Goal: Information Seeking & Learning: Learn about a topic

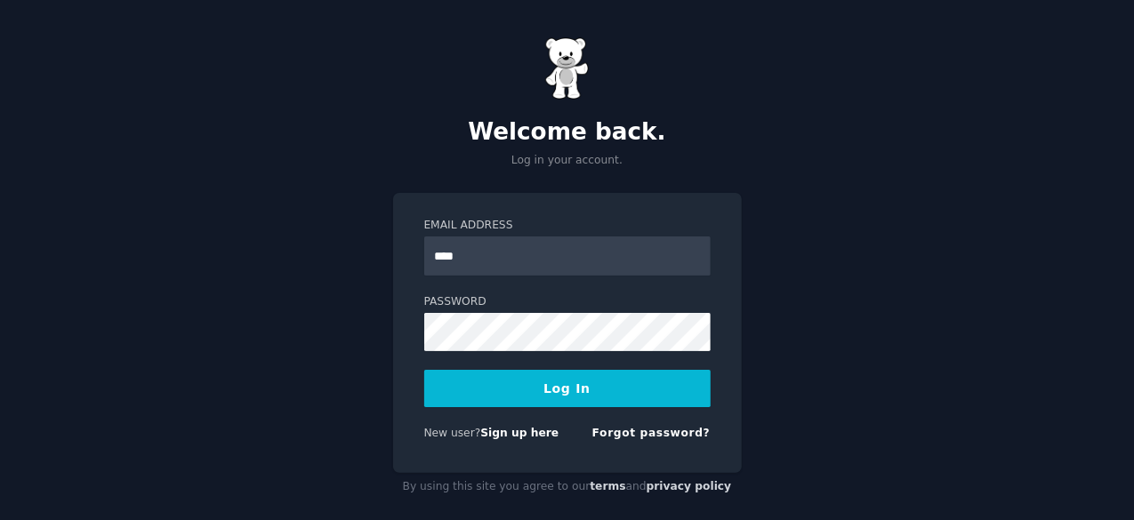
type input "**********"
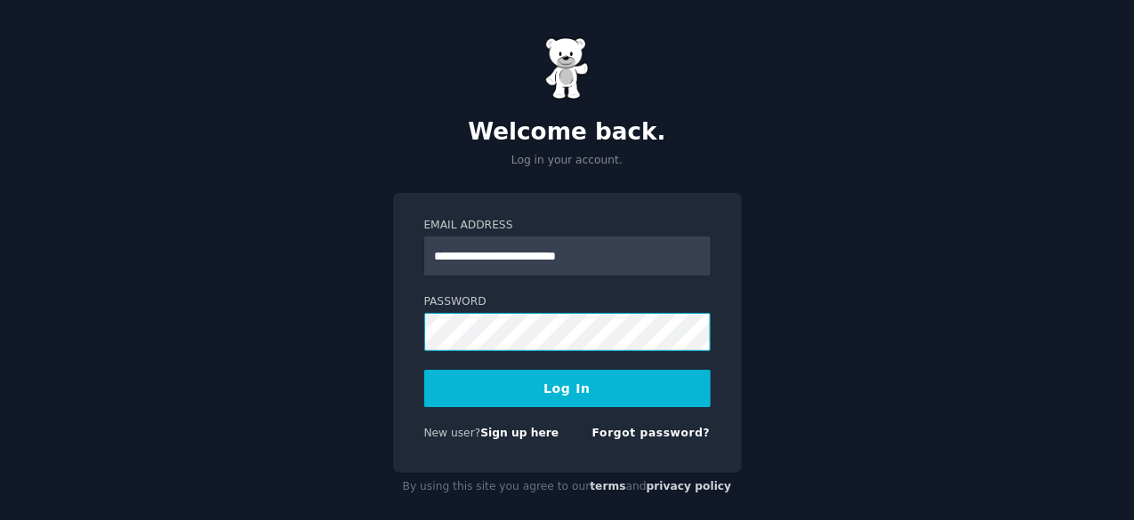
click at [424, 370] on button "Log In" at bounding box center [567, 388] width 286 height 37
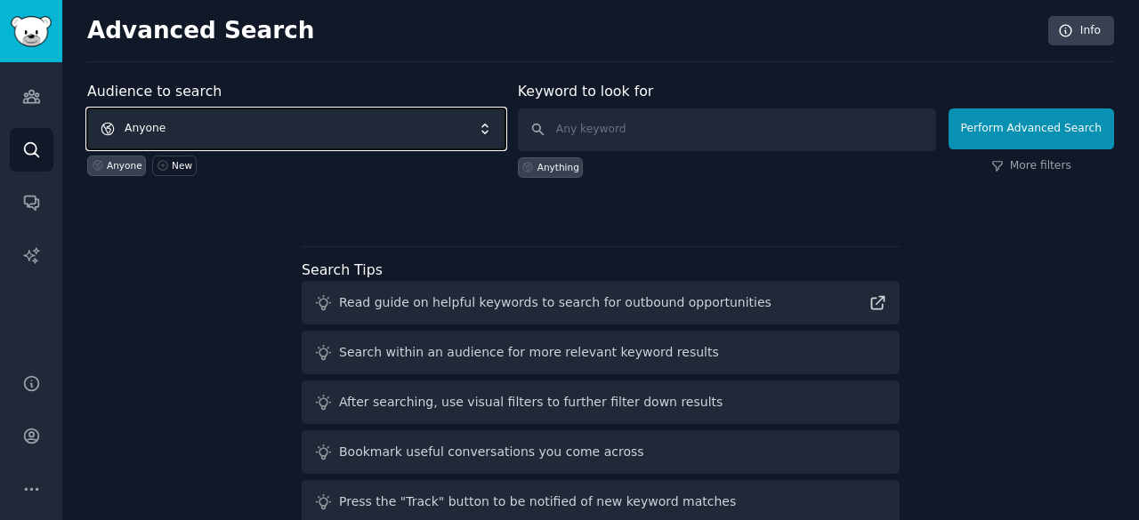
click at [477, 139] on span "Anyone" at bounding box center [296, 129] width 418 height 41
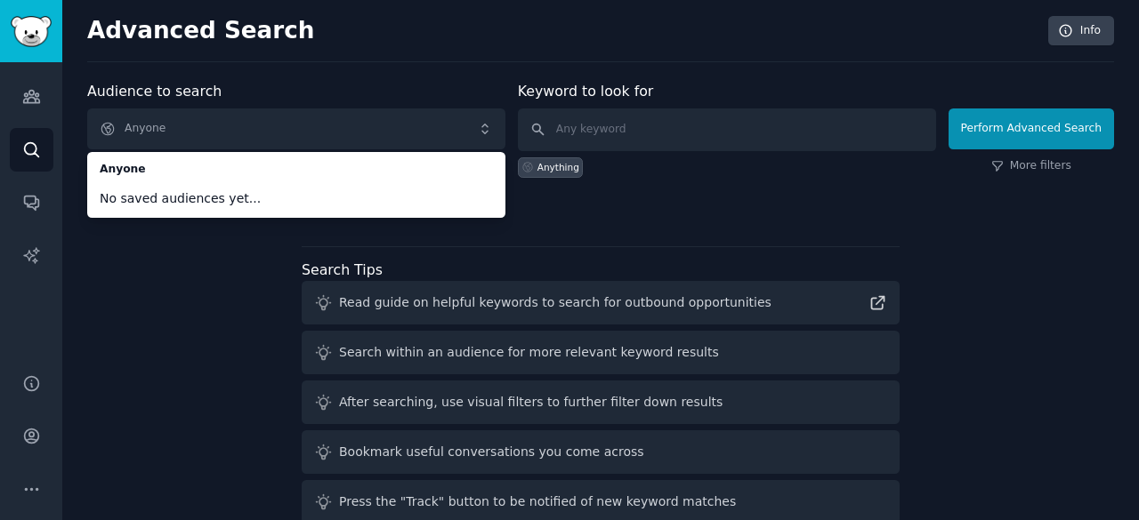
click at [651, 179] on div "Audience to search Anyone Anyone No saved audiences yet... Anyone New Keyword t…" at bounding box center [600, 148] width 1027 height 134
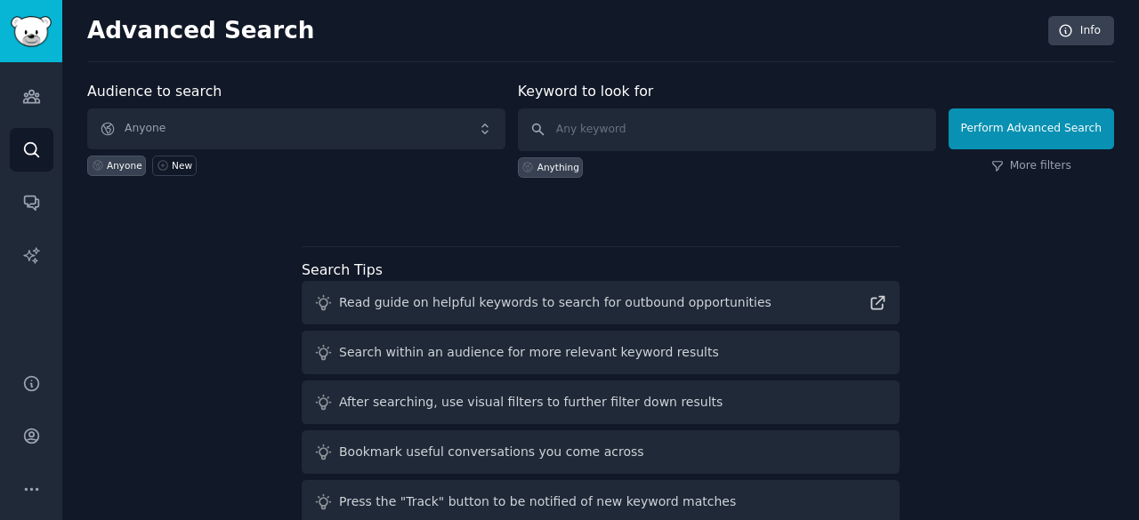
click at [583, 226] on div "Audience to search Anyone Anyone New Keyword to look for Anything Perform Advan…" at bounding box center [600, 331] width 1027 height 500
click at [33, 96] on icon "Sidebar" at bounding box center [31, 96] width 19 height 19
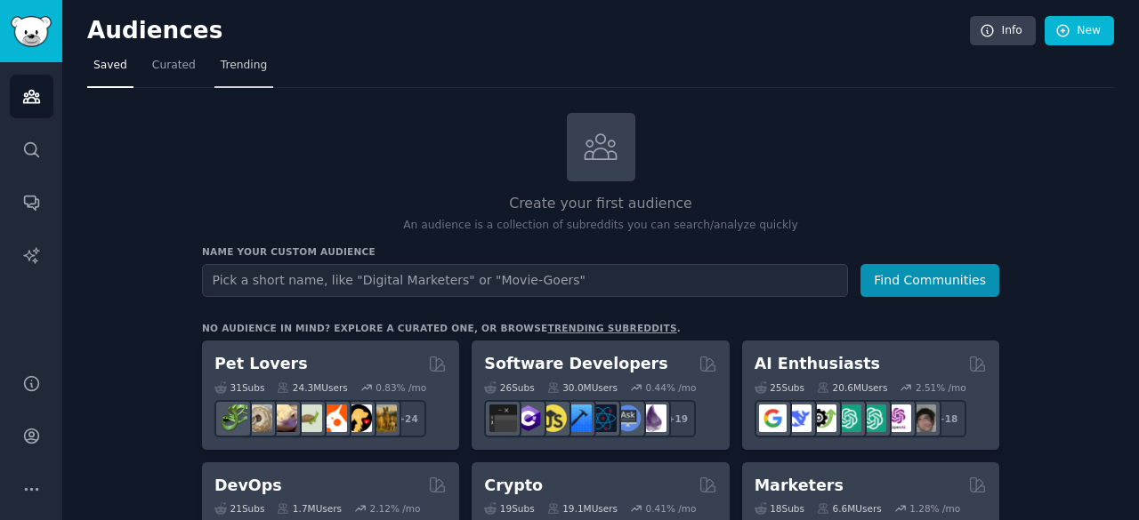
click at [245, 56] on link "Trending" at bounding box center [243, 70] width 59 height 36
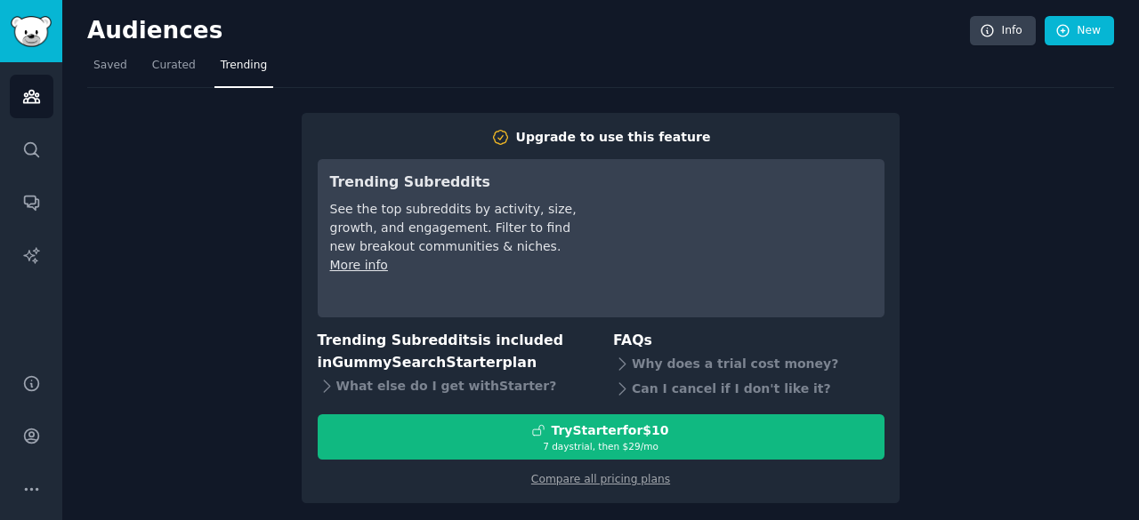
scroll to position [5, 0]
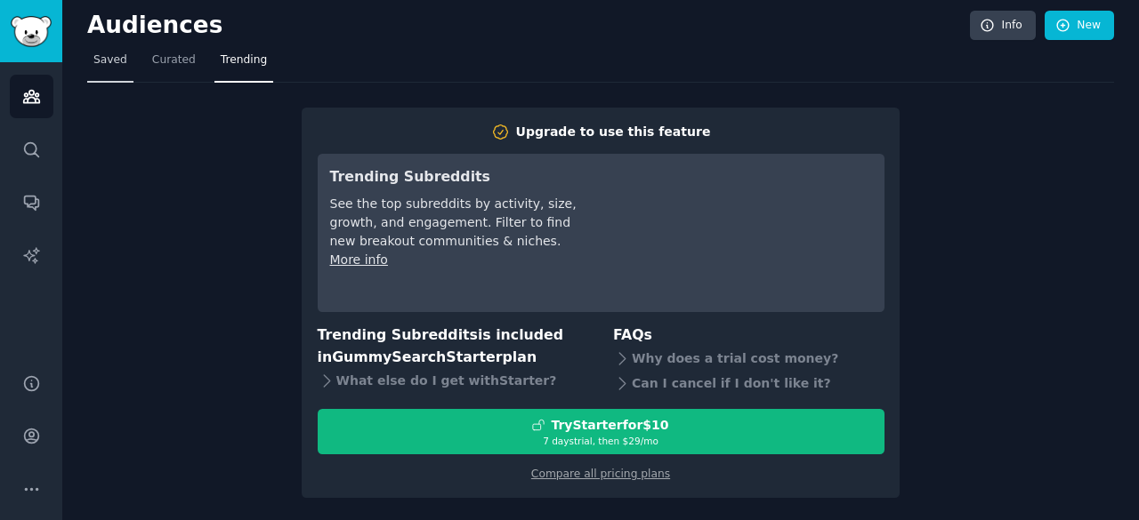
click at [117, 51] on link "Saved" at bounding box center [110, 64] width 46 height 36
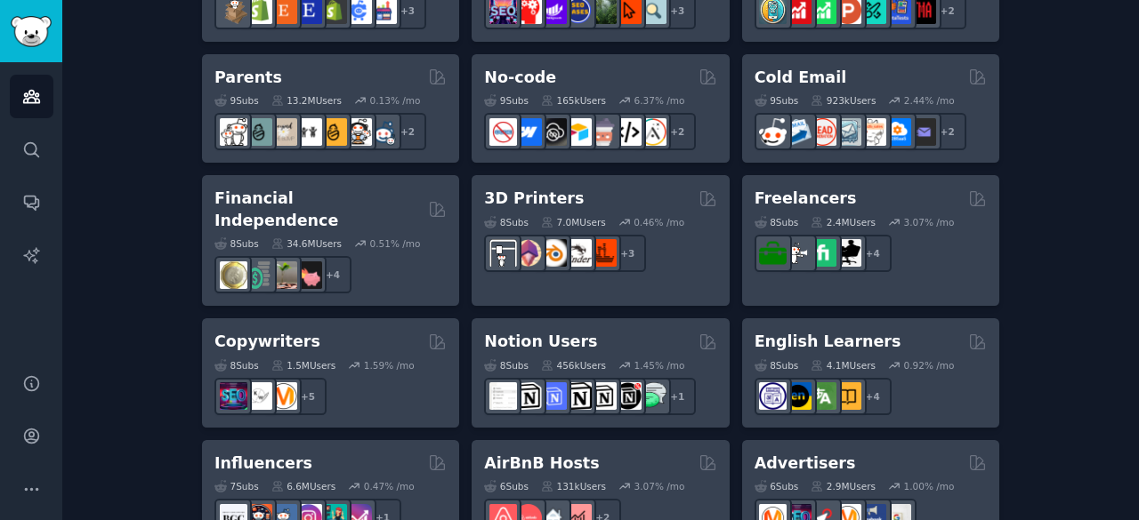
scroll to position [1530, 0]
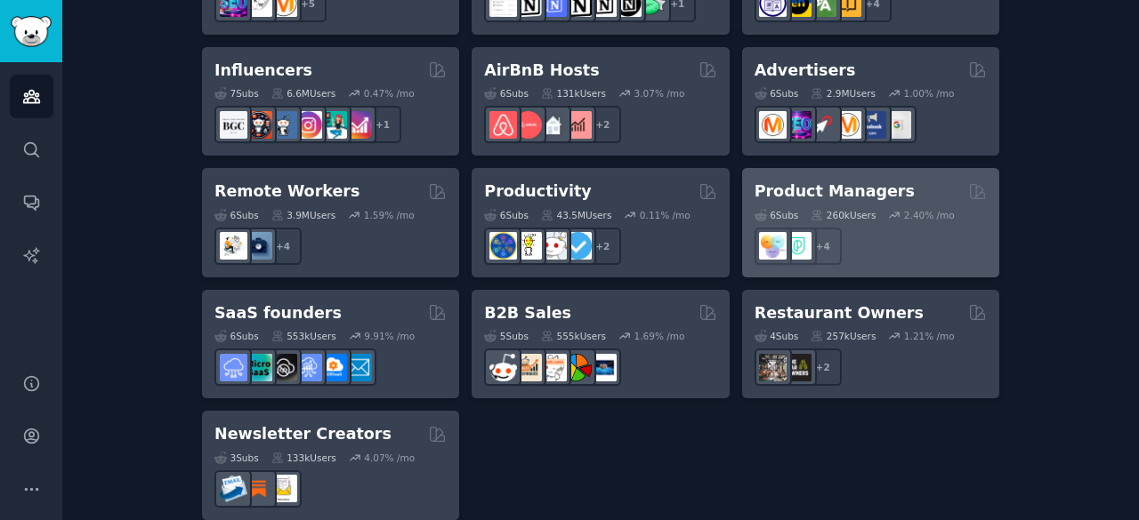
click at [888, 228] on div "+ 4" at bounding box center [870, 246] width 232 height 37
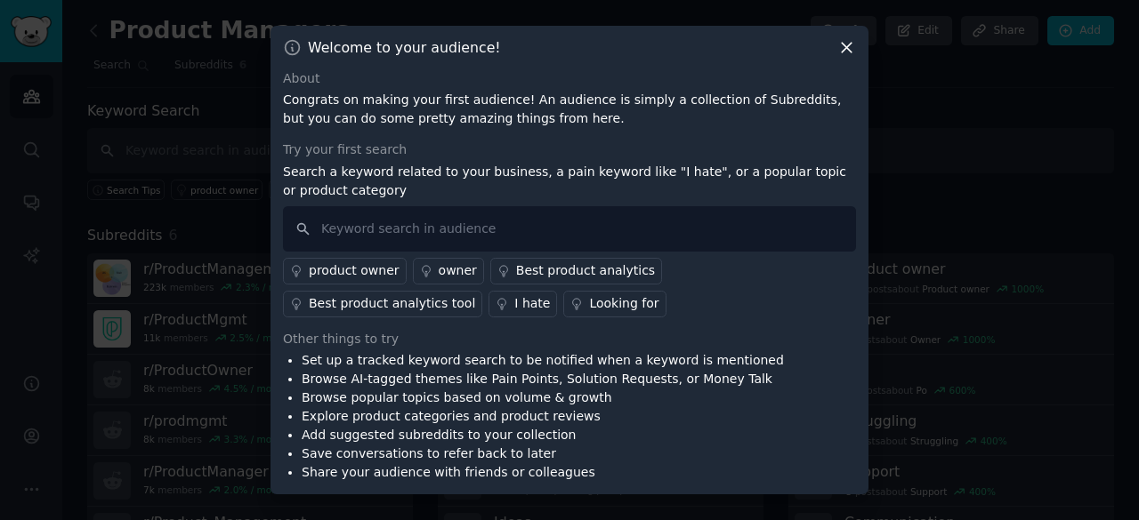
click at [841, 44] on icon at bounding box center [846, 47] width 19 height 19
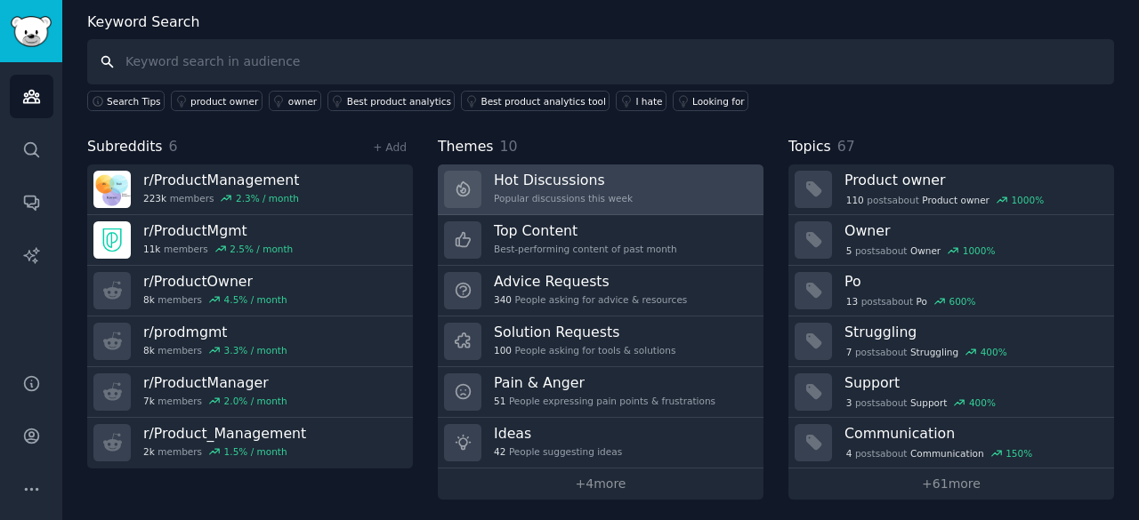
scroll to position [88, 0]
click at [589, 179] on h3 "Hot Discussions" at bounding box center [563, 181] width 139 height 19
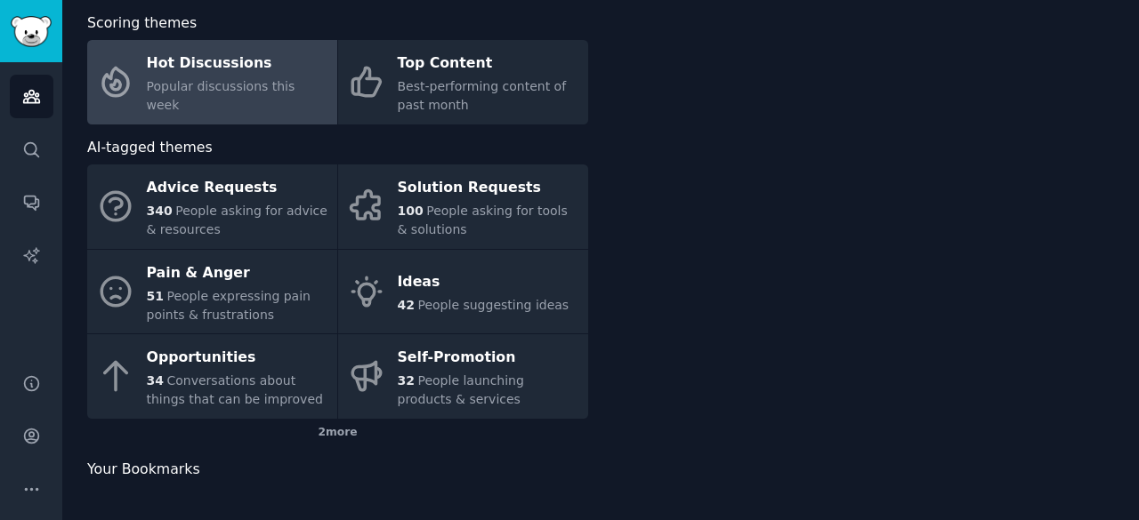
click at [589, 179] on div "Scoring themes Hot Discussions Popular discussions this week Top Content Best-p…" at bounding box center [600, 255] width 1027 height 487
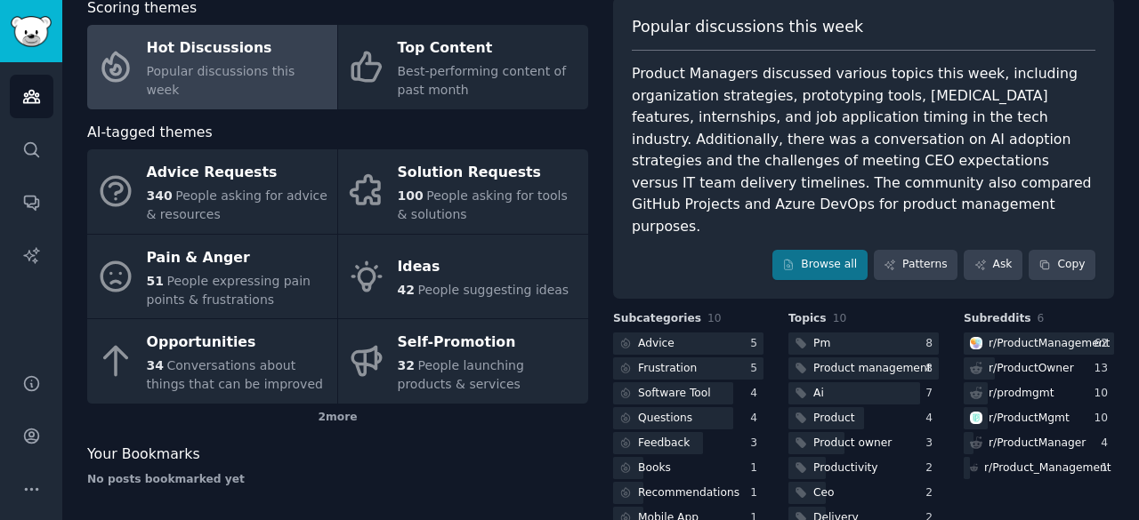
scroll to position [125, 0]
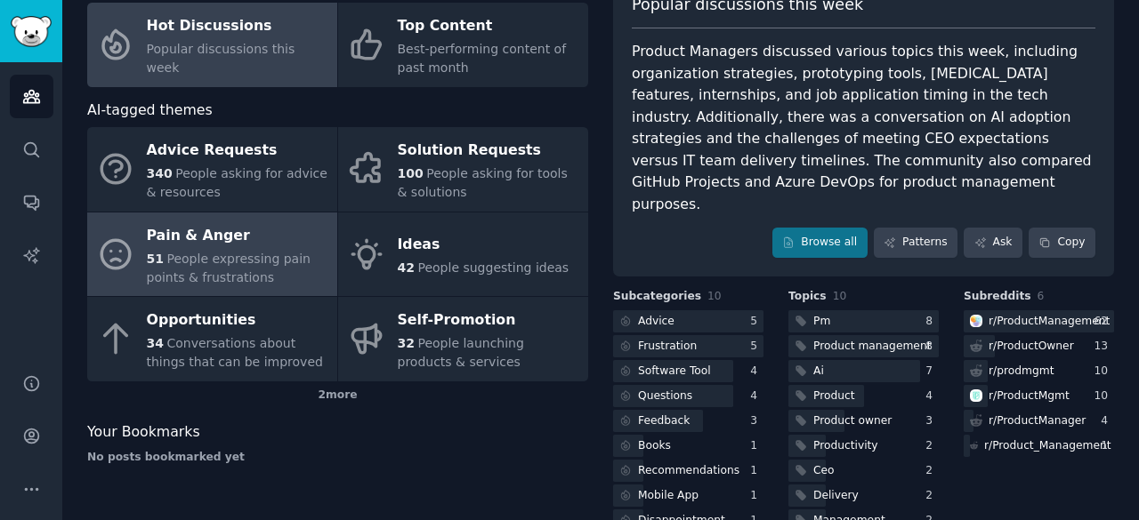
click at [278, 270] on div "51 People expressing pain points & frustrations" at bounding box center [237, 268] width 181 height 37
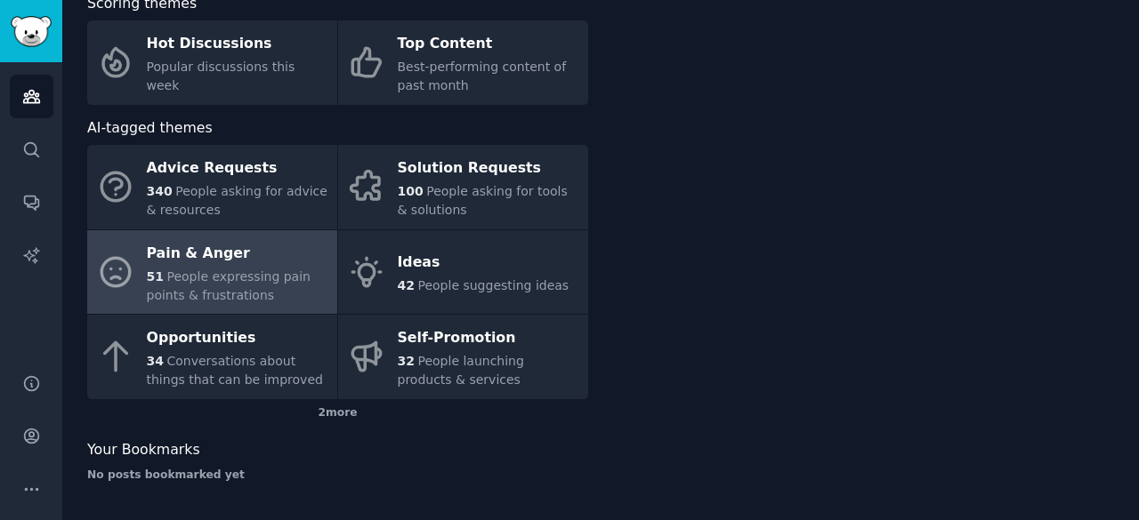
scroll to position [107, 0]
click at [278, 270] on div "51 People expressing pain points & frustrations" at bounding box center [237, 287] width 181 height 37
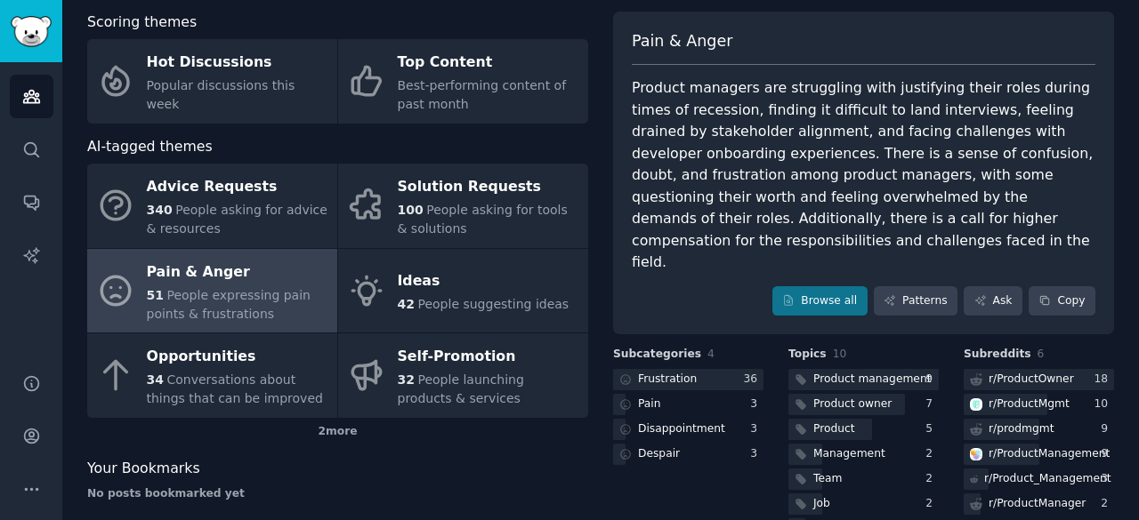
scroll to position [90, 0]
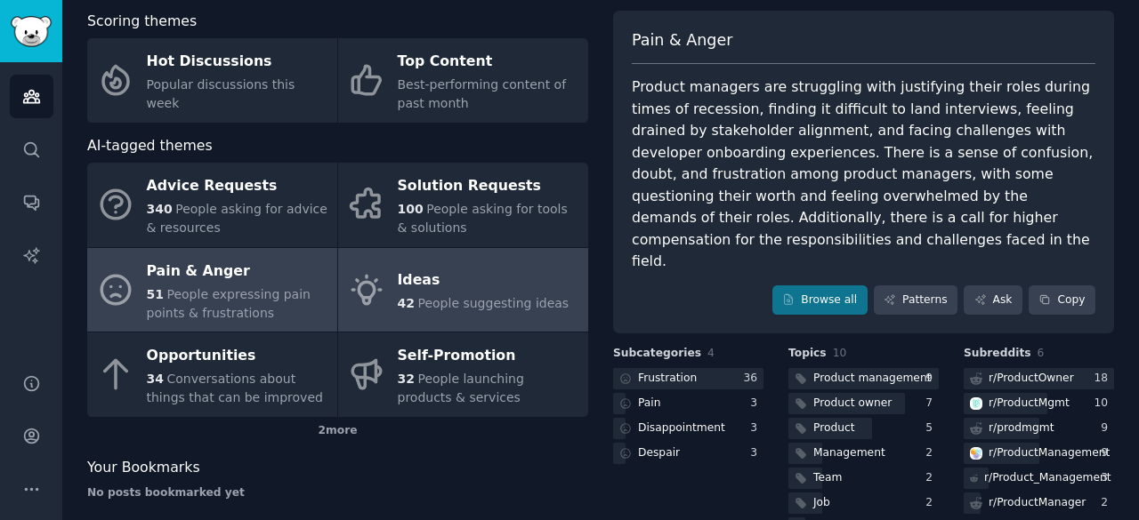
click at [479, 285] on div "Ideas" at bounding box center [484, 281] width 172 height 28
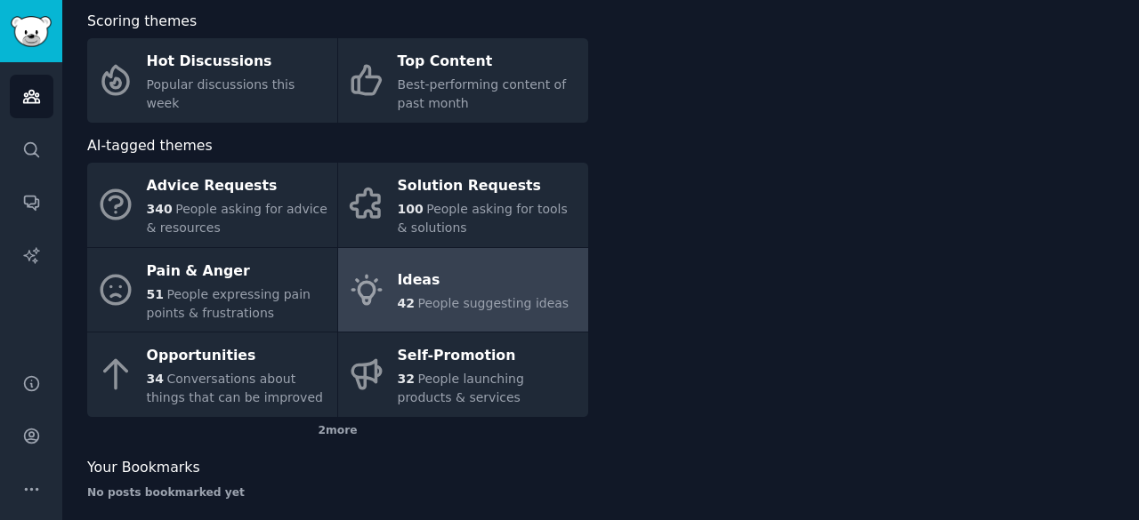
click at [479, 285] on div "Ideas" at bounding box center [484, 281] width 172 height 28
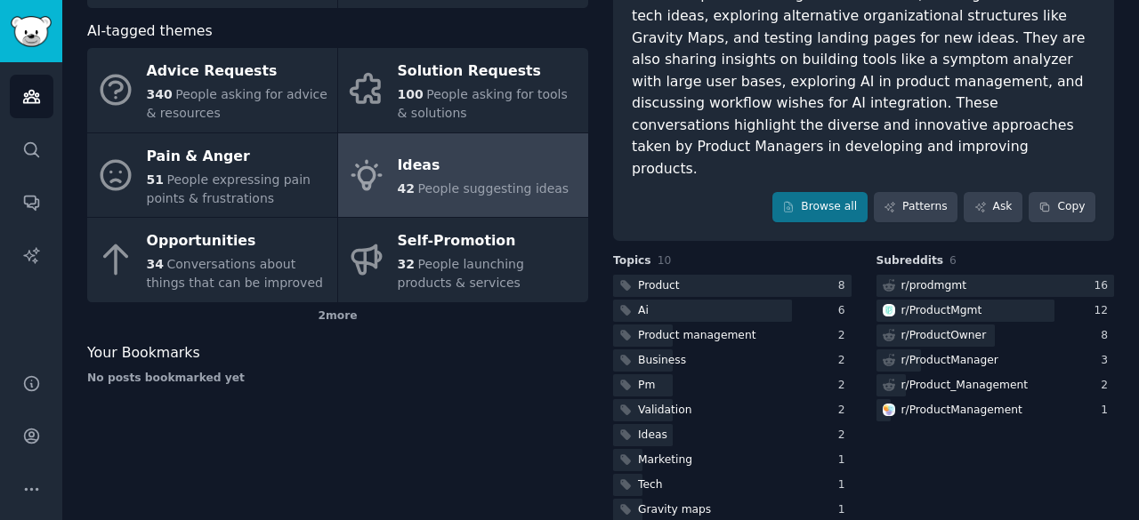
scroll to position [205, 0]
click at [808, 274] on div at bounding box center [732, 285] width 238 height 22
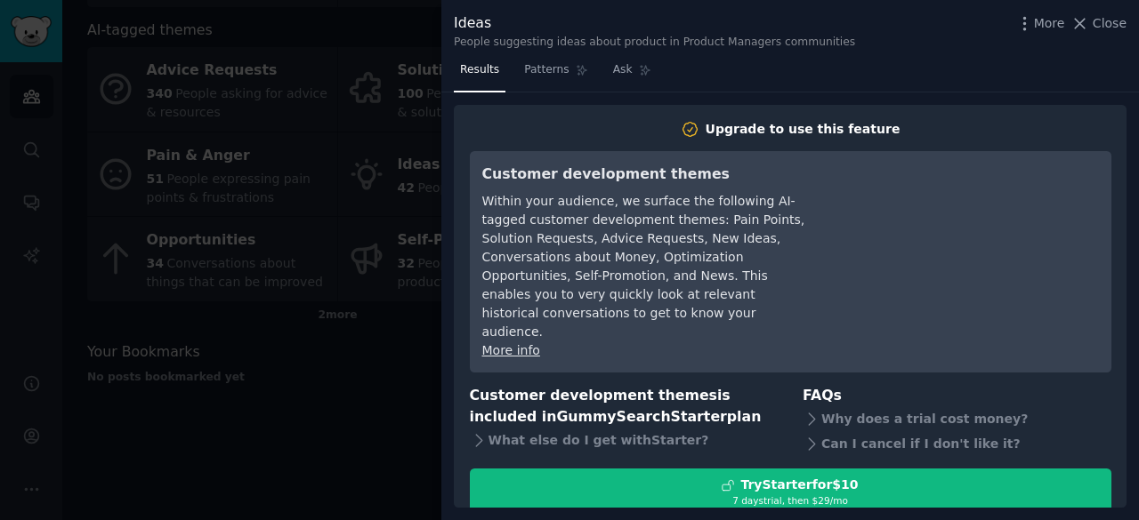
click at [808, 262] on body "Audiences Search Conversations AI Reports Help Account More Product Managers In…" at bounding box center [569, 260] width 1139 height 520
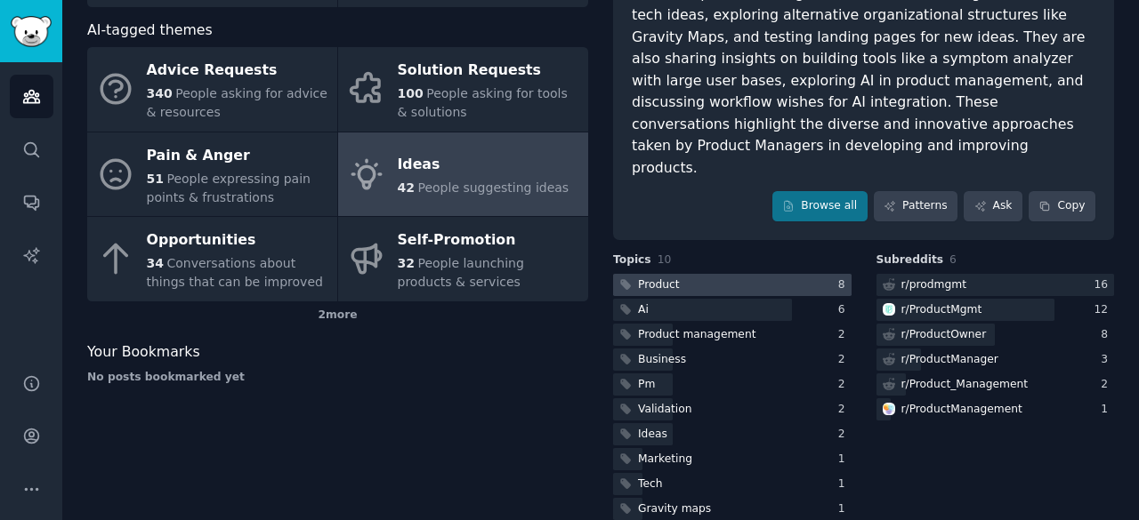
click at [799, 274] on div at bounding box center [732, 285] width 238 height 22
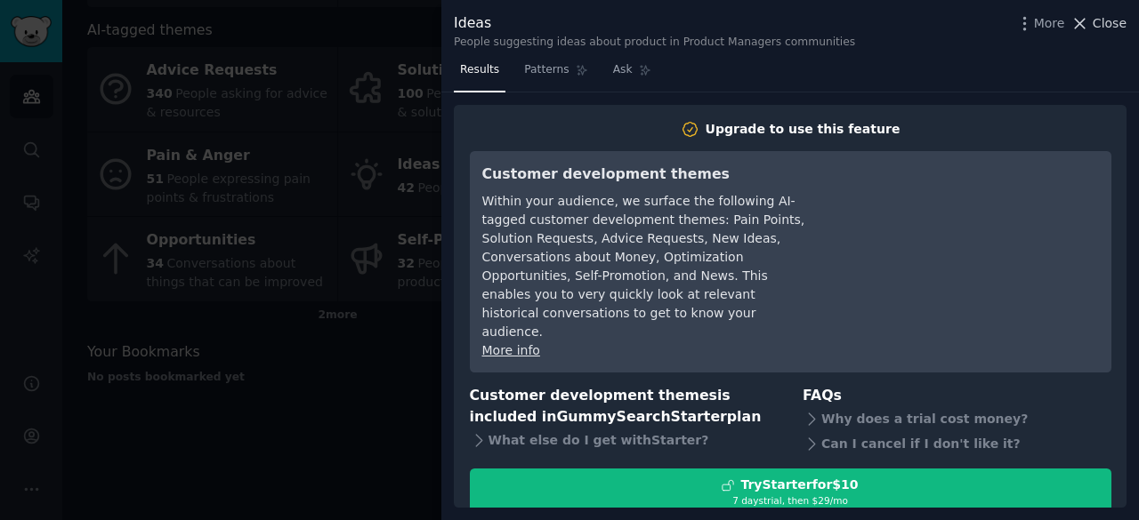
click at [1089, 30] on icon at bounding box center [1079, 23] width 19 height 19
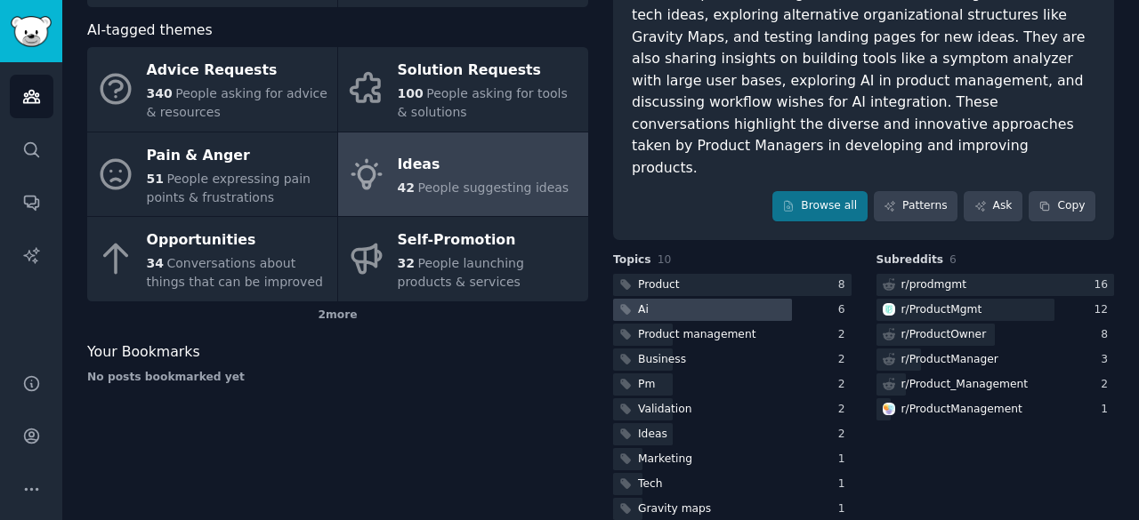
click at [728, 299] on div at bounding box center [702, 310] width 179 height 22
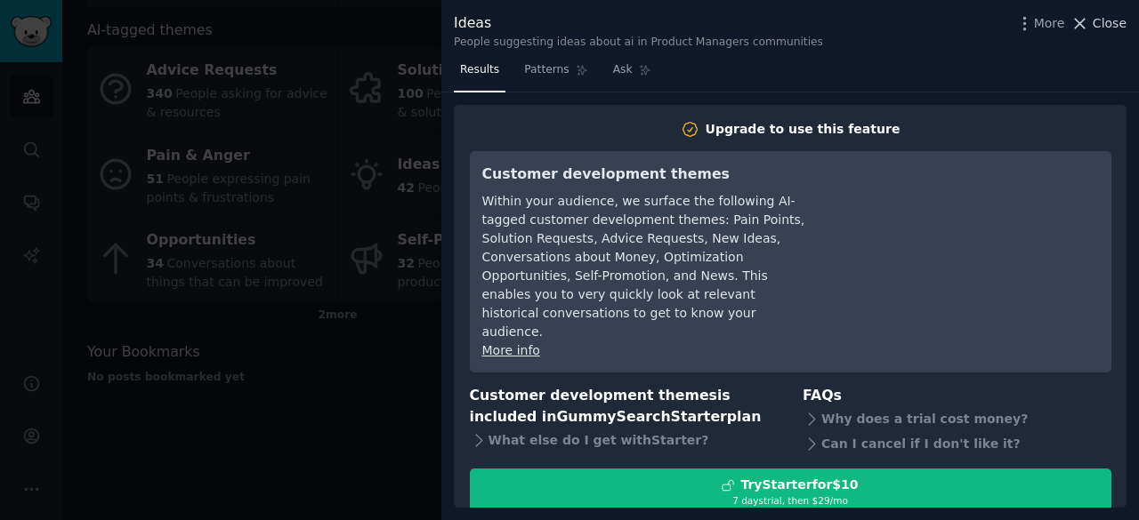
click at [1114, 23] on span "Close" at bounding box center [1109, 23] width 34 height 19
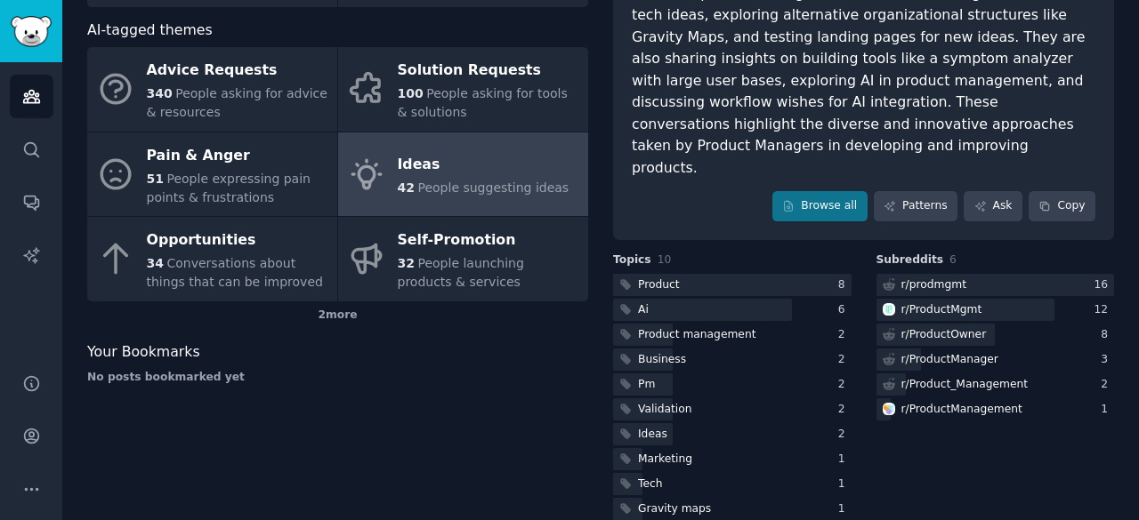
scroll to position [136, 0]
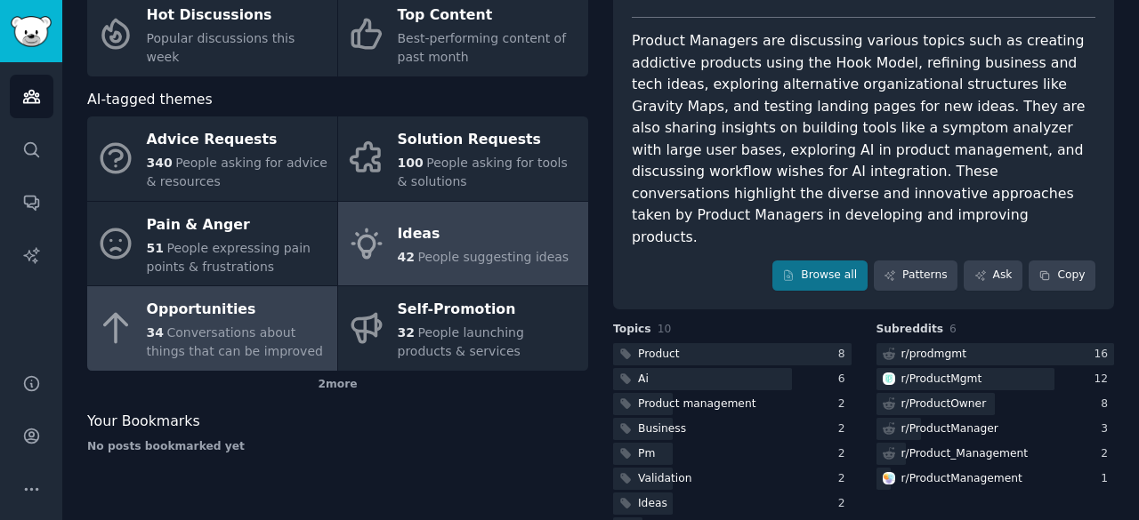
click at [206, 357] on span "Conversations about things that can be improved" at bounding box center [235, 342] width 176 height 33
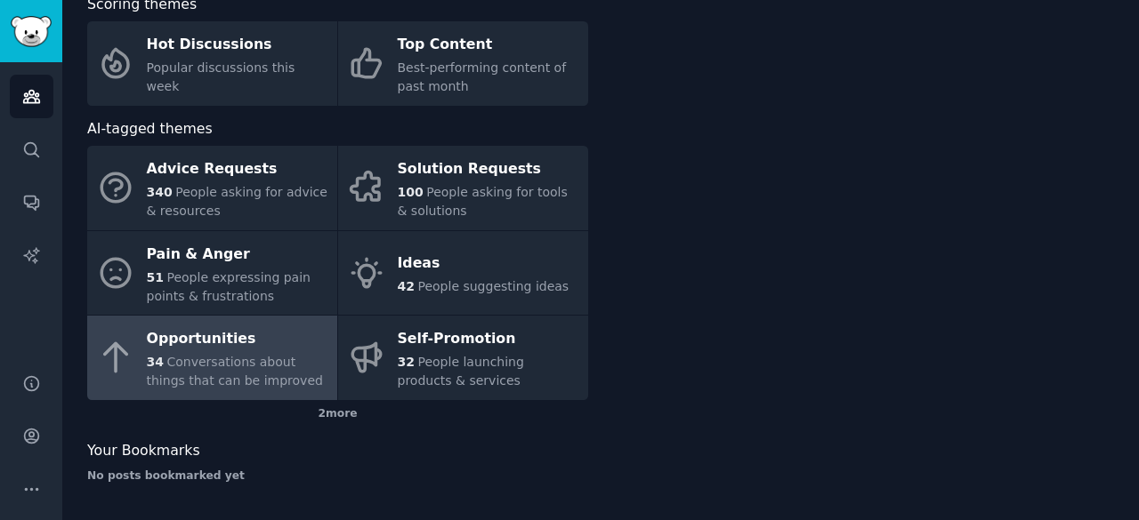
click at [206, 357] on span "Conversations about things that can be improved" at bounding box center [235, 371] width 176 height 33
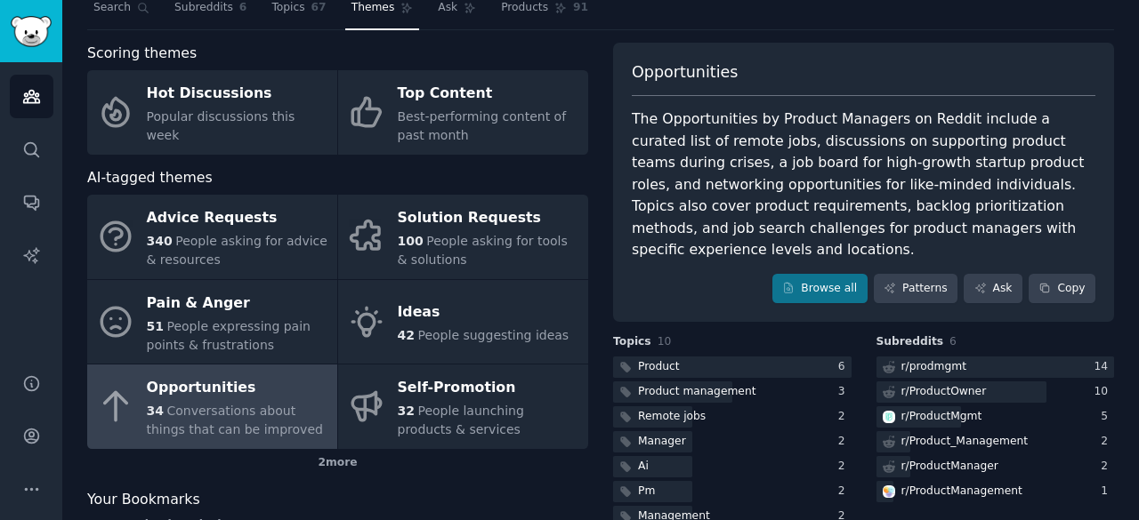
scroll to position [57, 0]
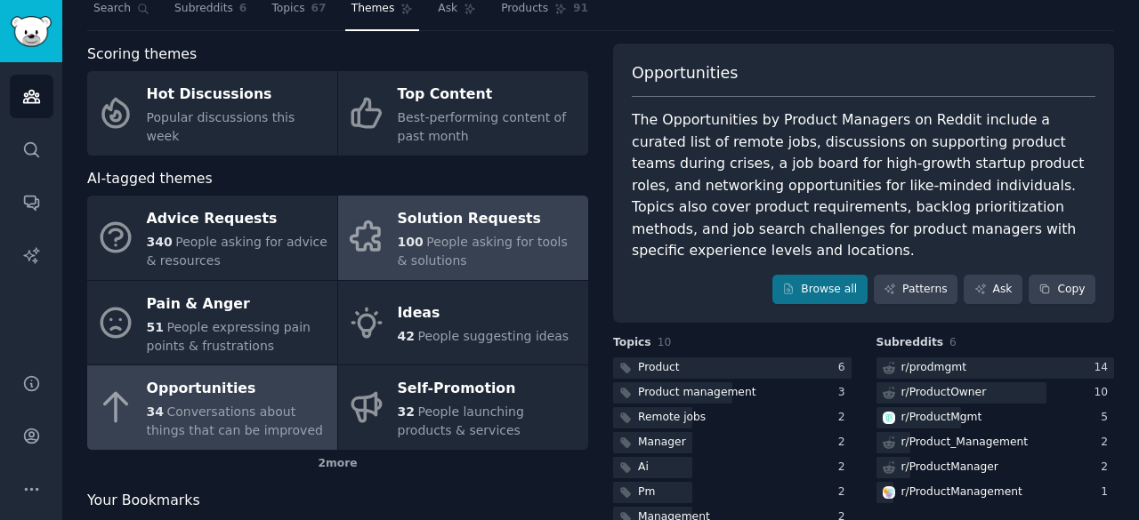
click at [482, 257] on div "100 People asking for tools & solutions" at bounding box center [488, 251] width 181 height 37
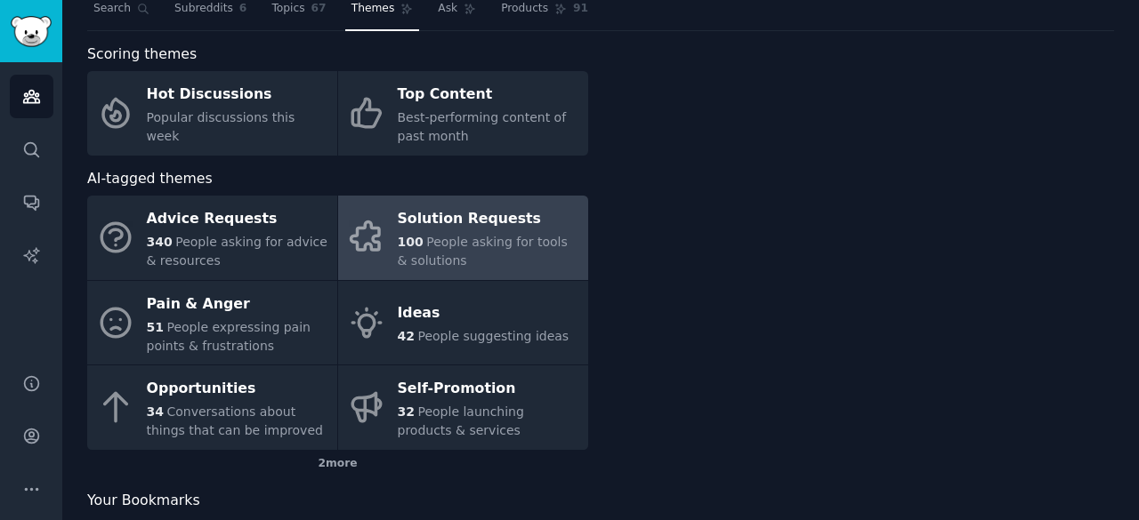
click at [482, 257] on div "100 People asking for tools & solutions" at bounding box center [488, 251] width 181 height 37
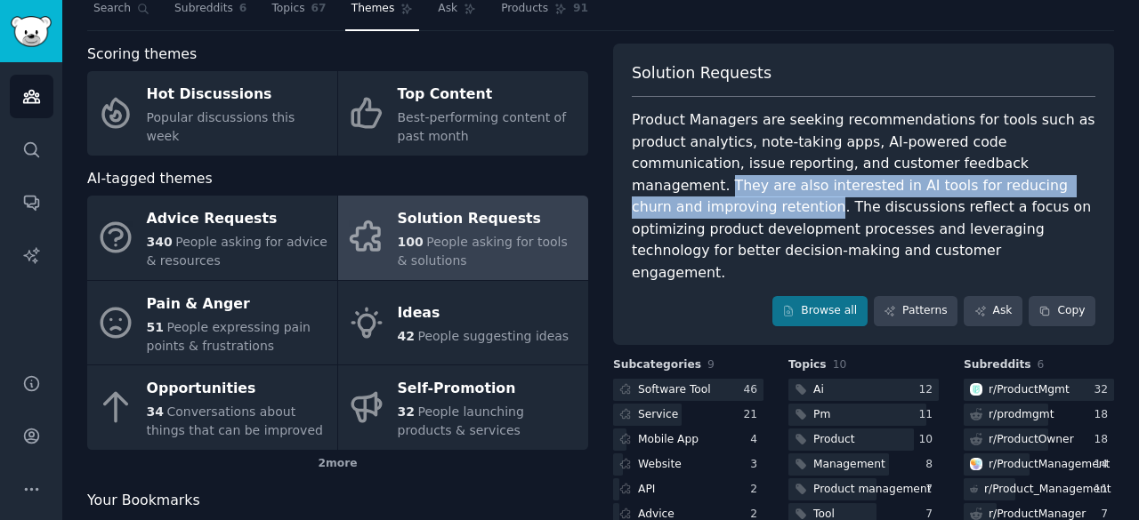
drag, startPoint x: 933, startPoint y: 165, endPoint x: 964, endPoint y: 194, distance: 42.8
click at [964, 194] on div "Product Managers are seeking recommendations for tools such as product analytic…" at bounding box center [863, 196] width 463 height 174
copy div "They are also interested in AI tools for reducing churn and improving retention"
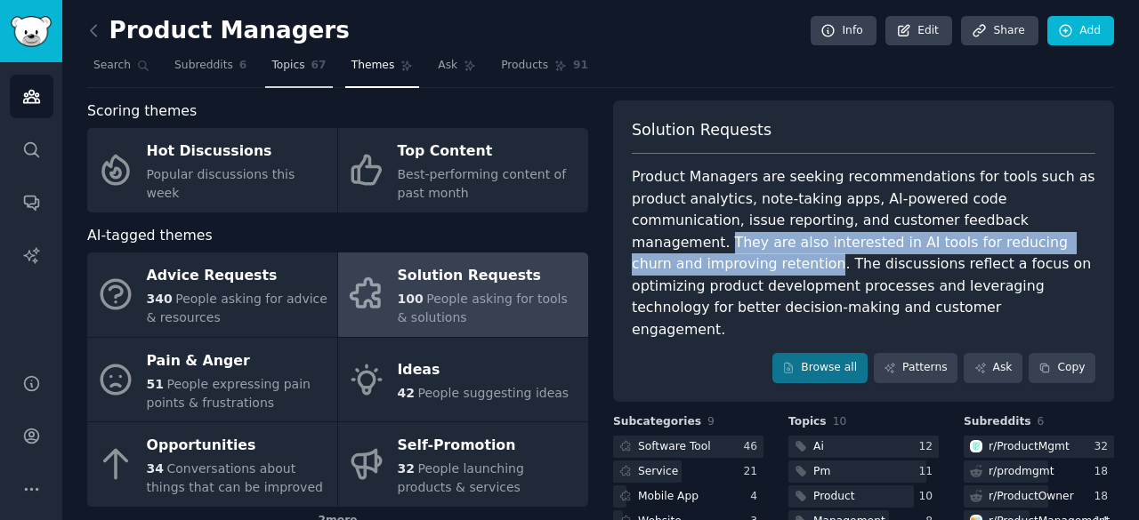
click at [283, 74] on link "Topics 67" at bounding box center [298, 70] width 67 height 36
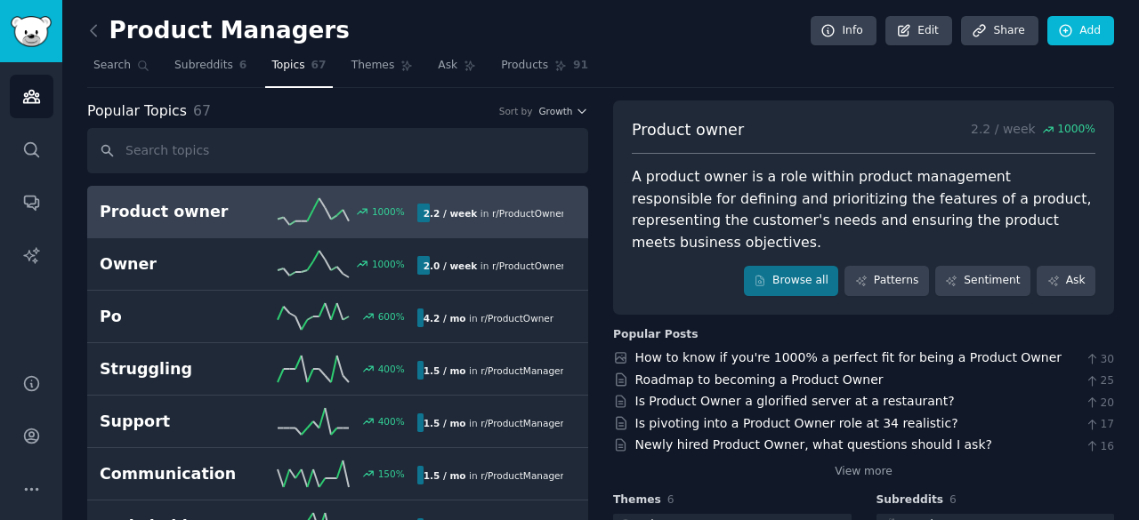
click at [191, 50] on div "Product Managers Info Edit Share Add" at bounding box center [600, 34] width 1027 height 36
click at [89, 28] on icon at bounding box center [94, 30] width 19 height 19
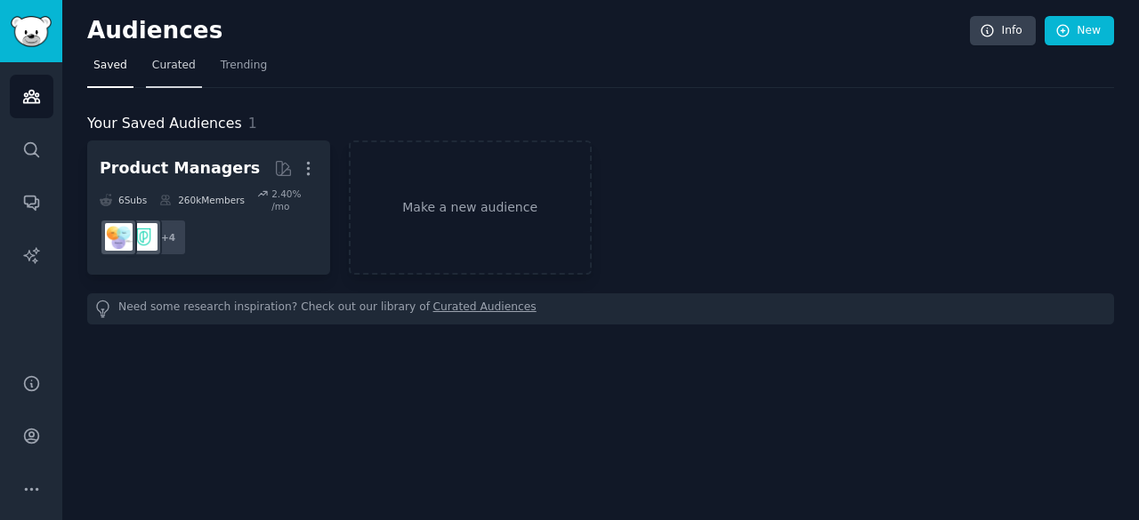
click at [175, 70] on span "Curated" at bounding box center [174, 66] width 44 height 16
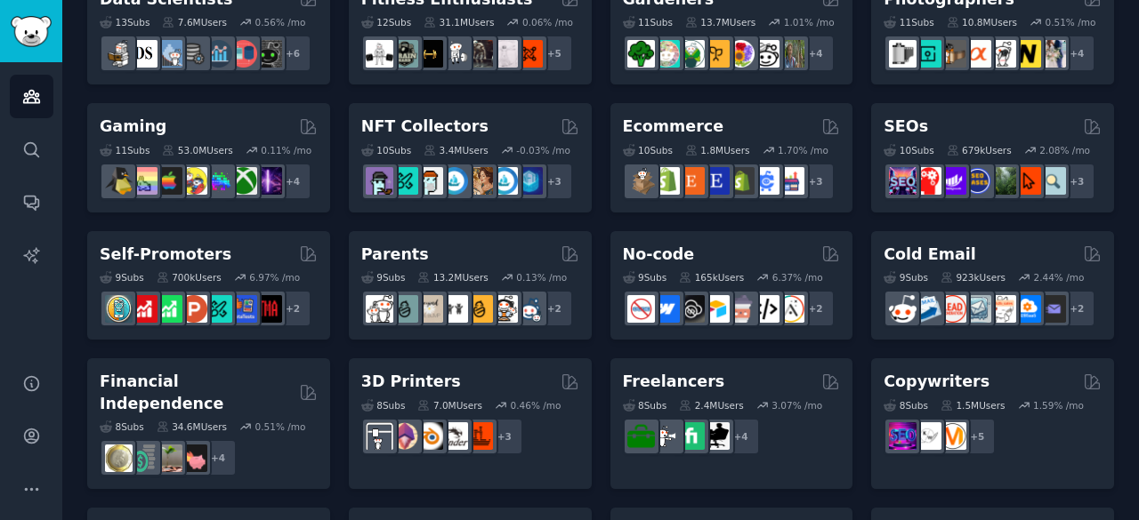
scroll to position [902, 0]
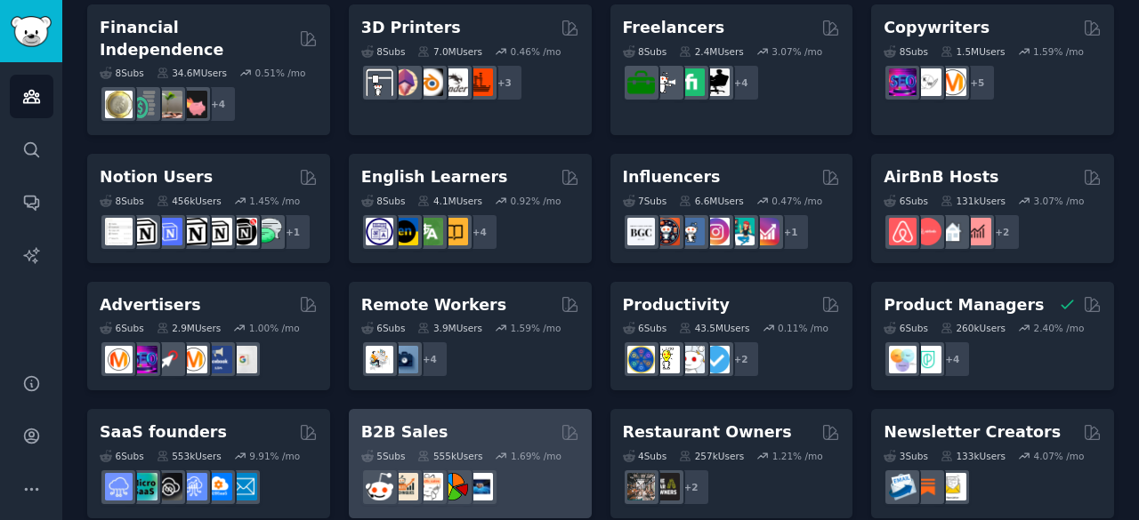
click at [478, 422] on div "B2B Sales" at bounding box center [470, 433] width 218 height 22
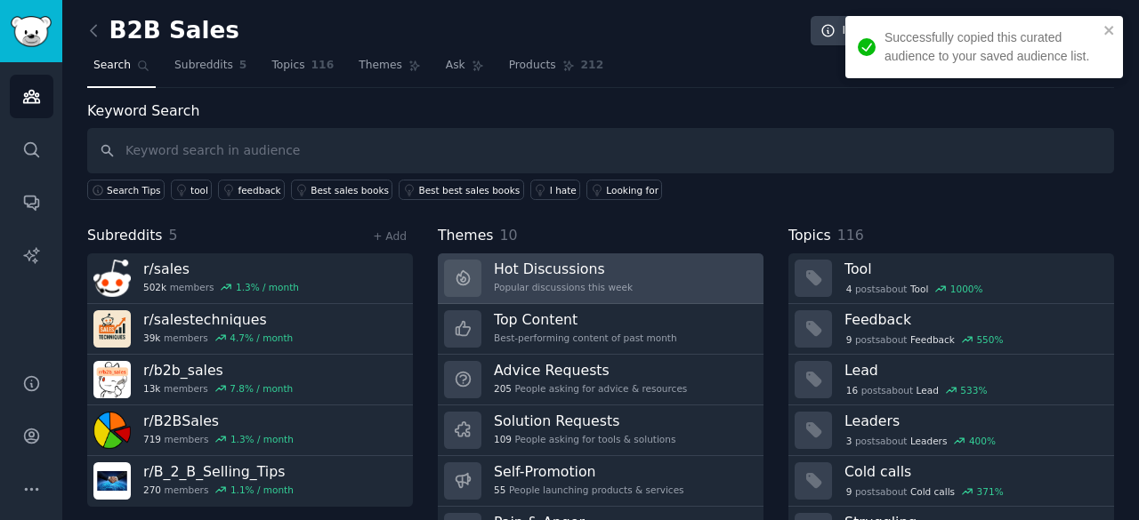
scroll to position [89, 0]
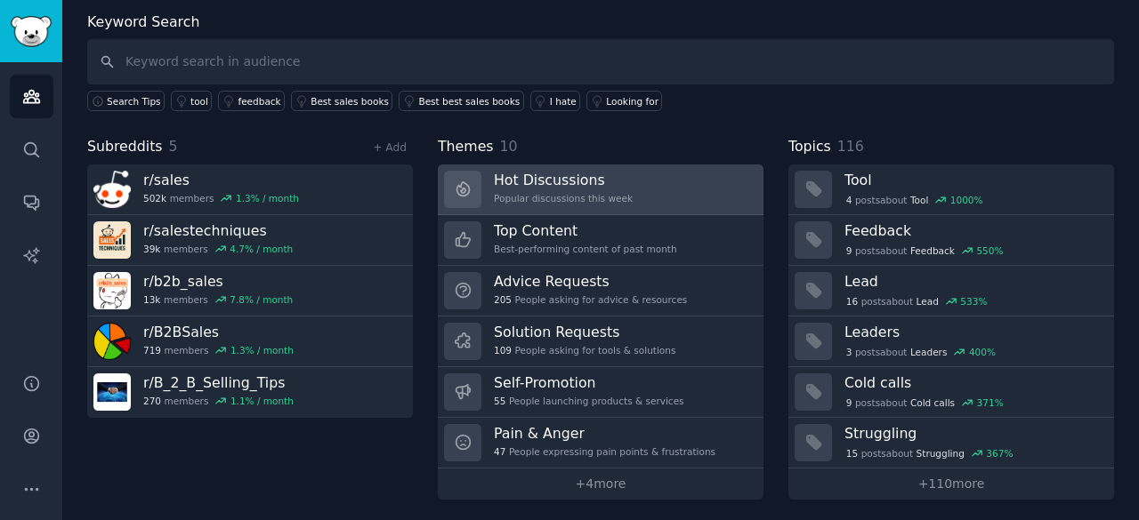
click at [646, 173] on link "Hot Discussions Popular discussions this week" at bounding box center [601, 190] width 326 height 51
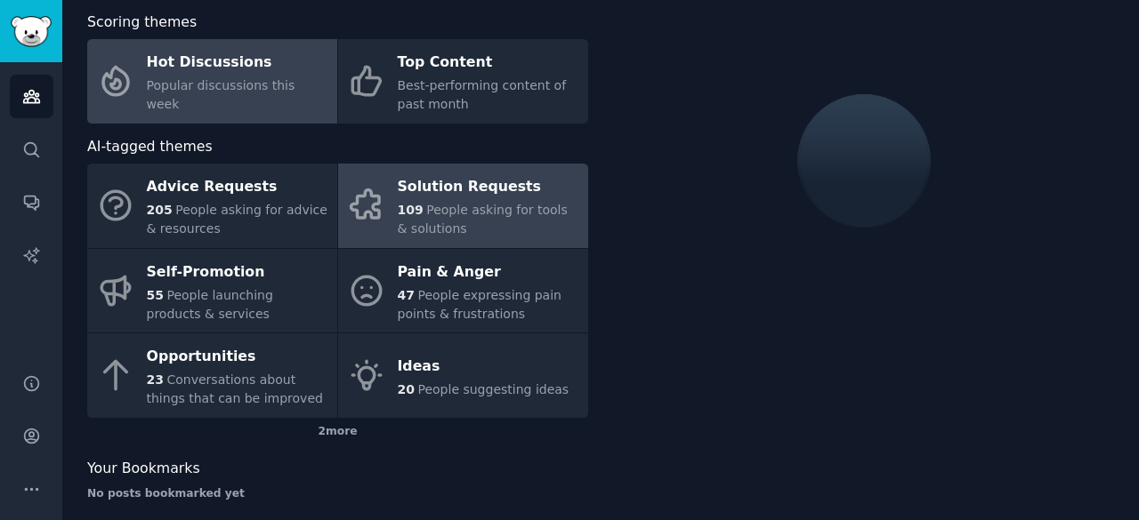
click at [489, 222] on div "109 People asking for tools & solutions" at bounding box center [488, 219] width 181 height 37
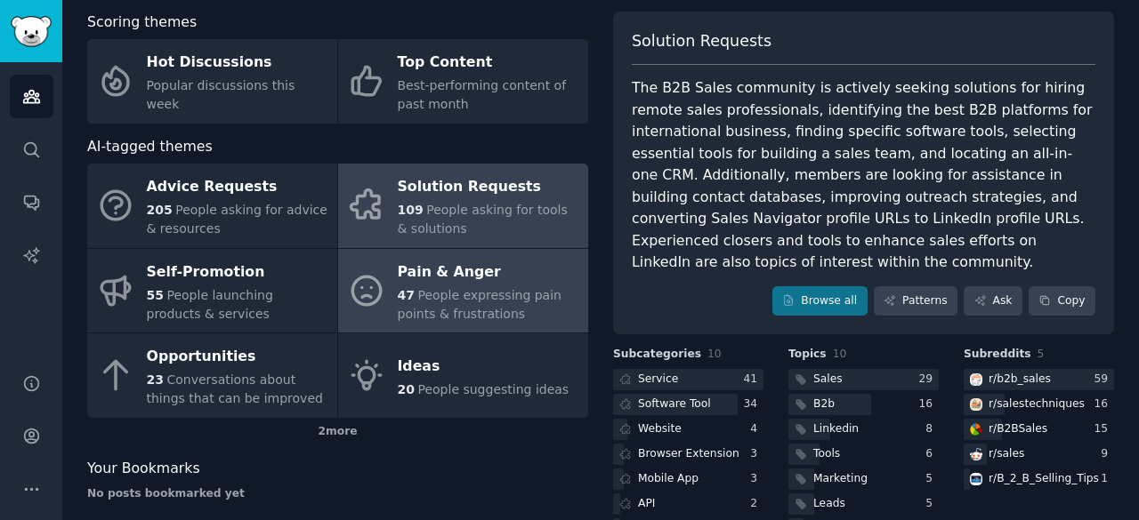
click at [536, 284] on div "Pain & Anger" at bounding box center [488, 272] width 181 height 28
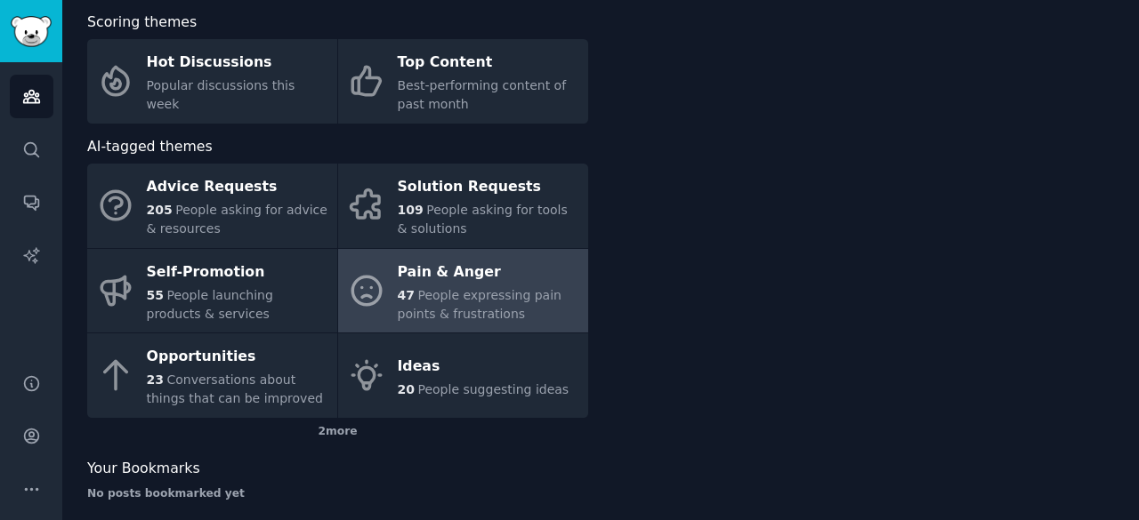
click at [536, 284] on div "Pain & Anger" at bounding box center [488, 272] width 181 height 28
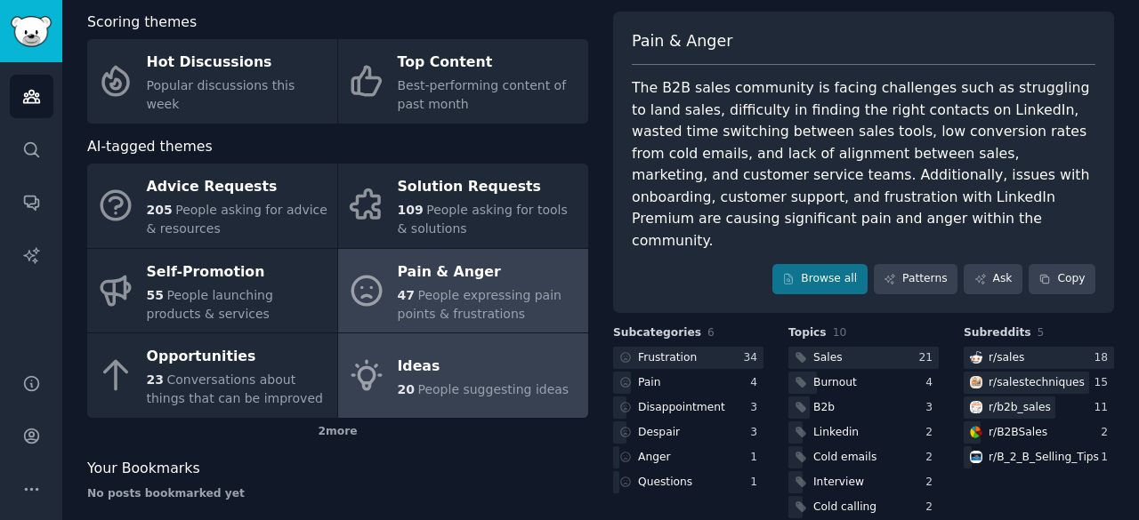
click at [434, 403] on link "Ideas 20 People suggesting ideas" at bounding box center [463, 376] width 250 height 85
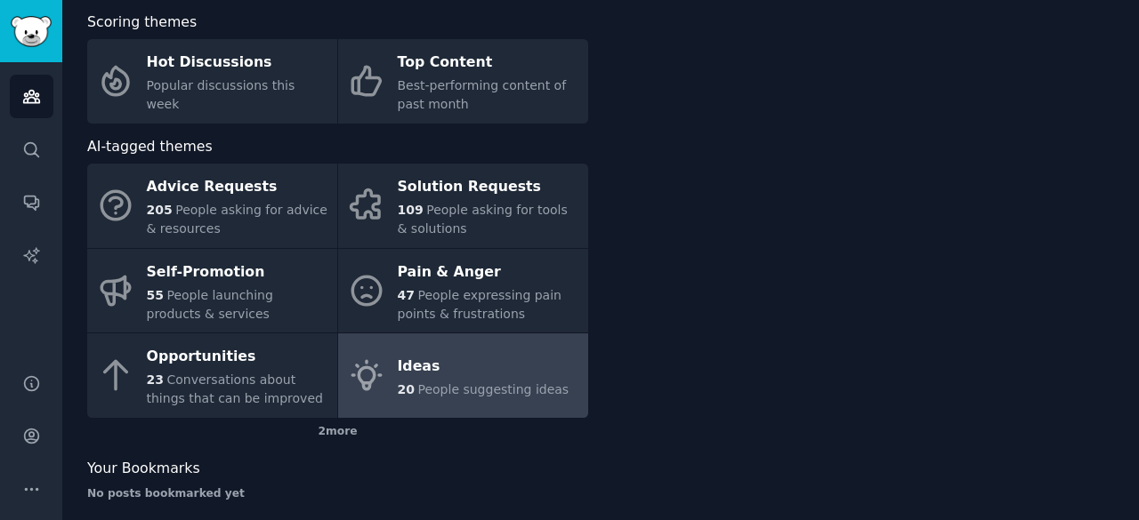
click at [434, 403] on link "Ideas 20 People suggesting ideas" at bounding box center [463, 376] width 250 height 85
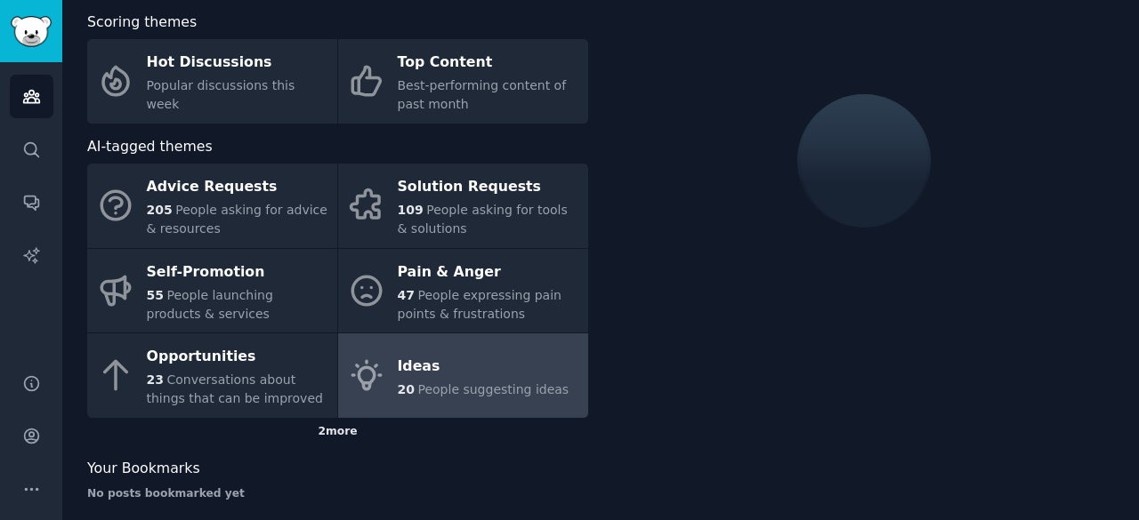
click at [326, 431] on div "2 more" at bounding box center [337, 432] width 501 height 28
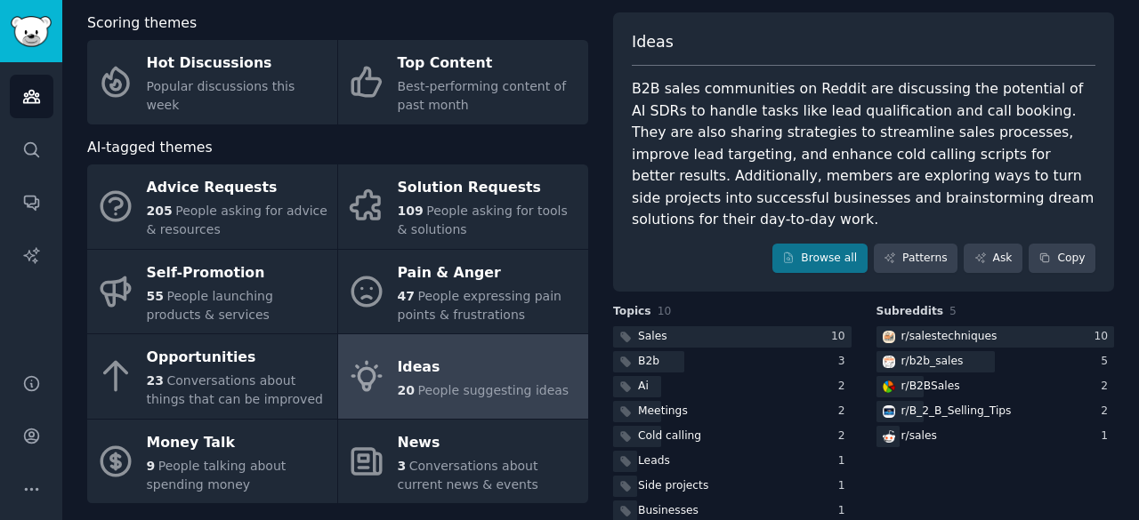
scroll to position [89, 0]
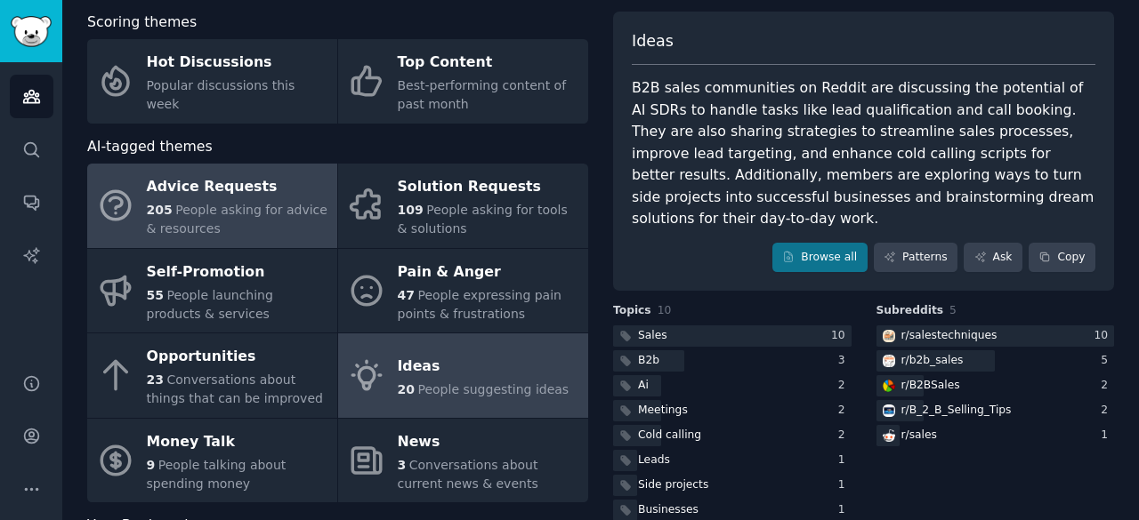
click at [251, 211] on span "People asking for advice & resources" at bounding box center [237, 219] width 181 height 33
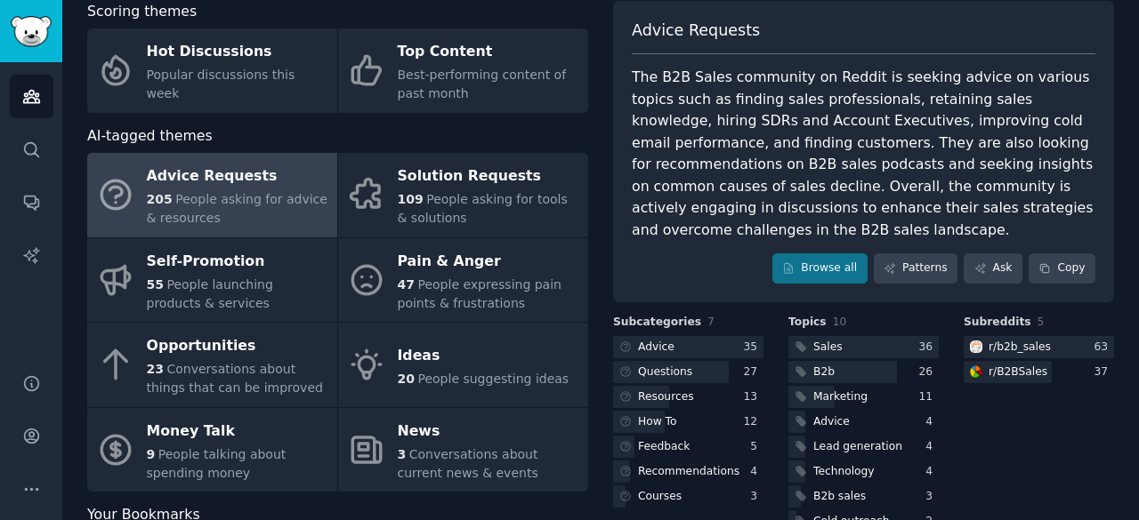
scroll to position [101, 0]
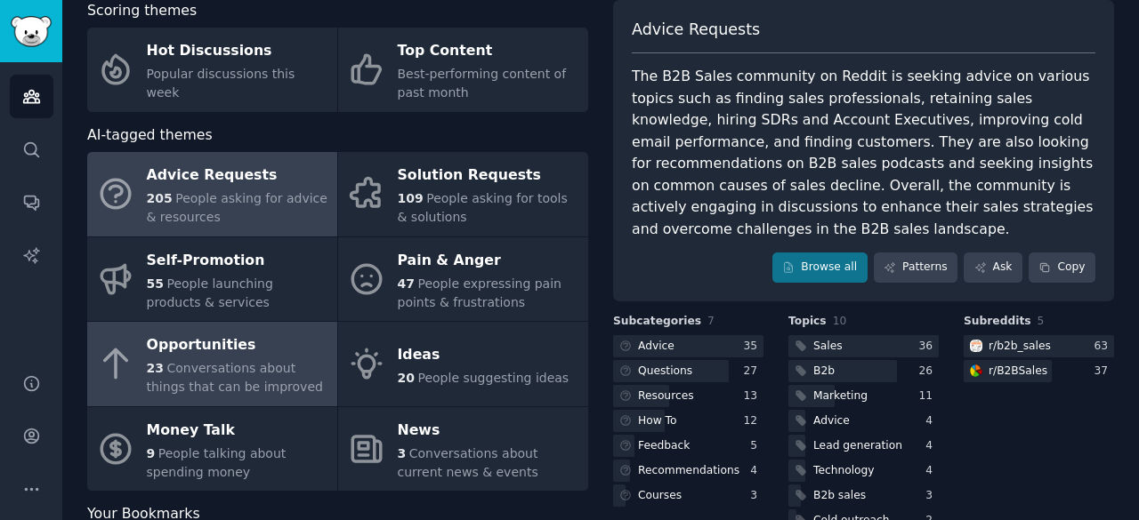
click at [294, 361] on span "Conversations about things that can be improved" at bounding box center [235, 377] width 176 height 33
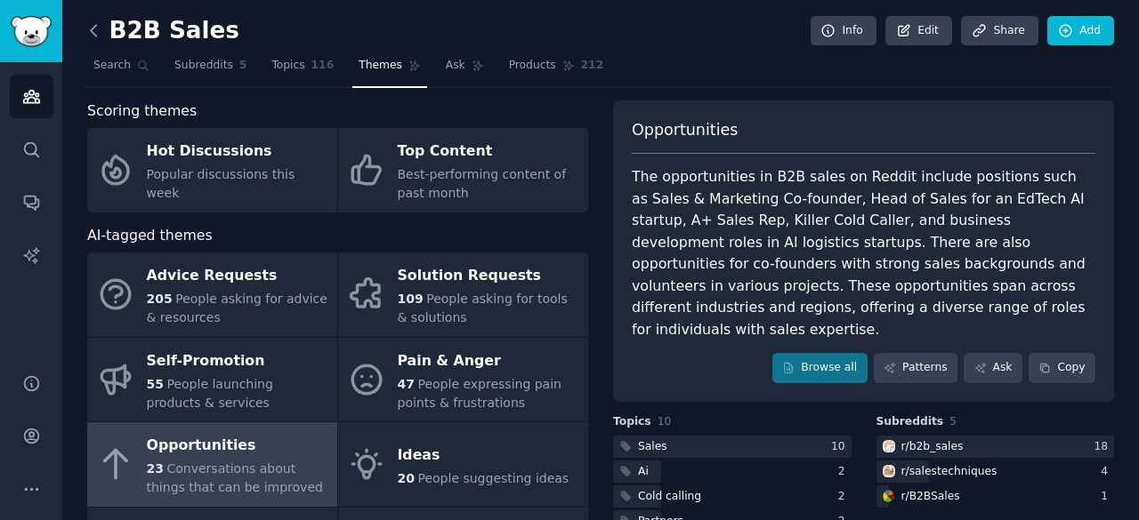
click at [96, 26] on icon at bounding box center [94, 30] width 19 height 19
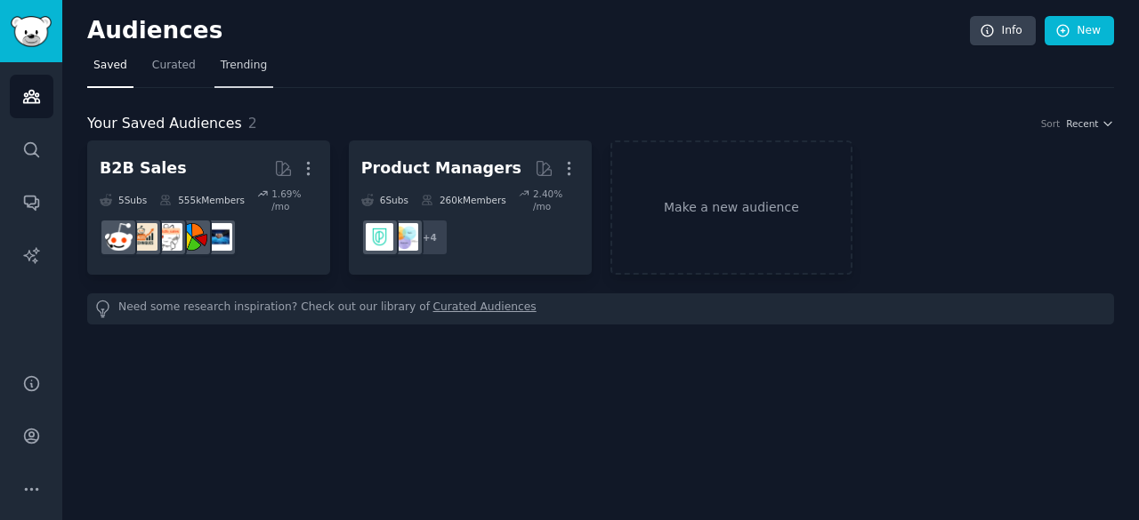
click at [230, 68] on span "Trending" at bounding box center [244, 66] width 46 height 16
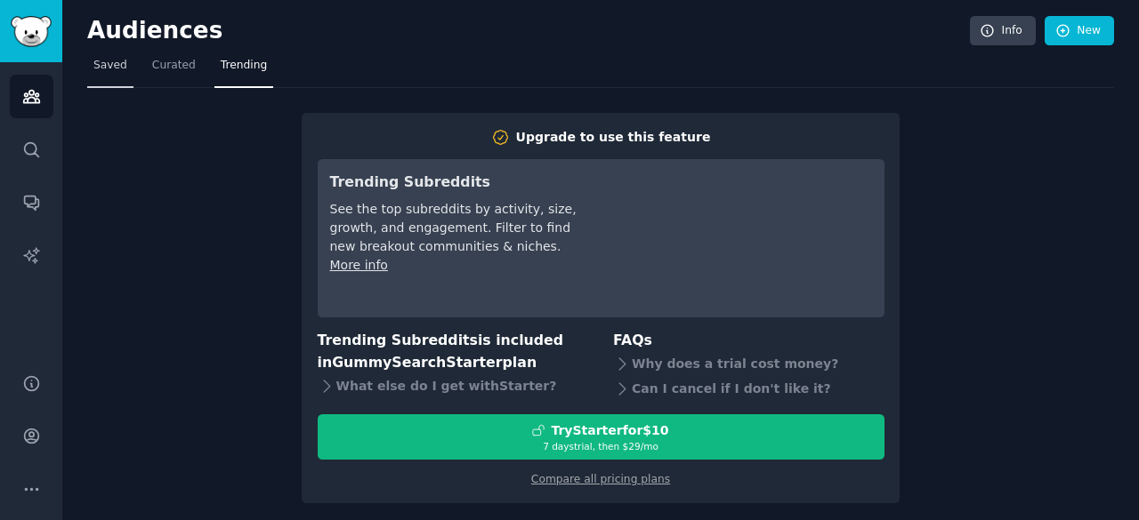
click at [106, 61] on span "Saved" at bounding box center [110, 66] width 34 height 16
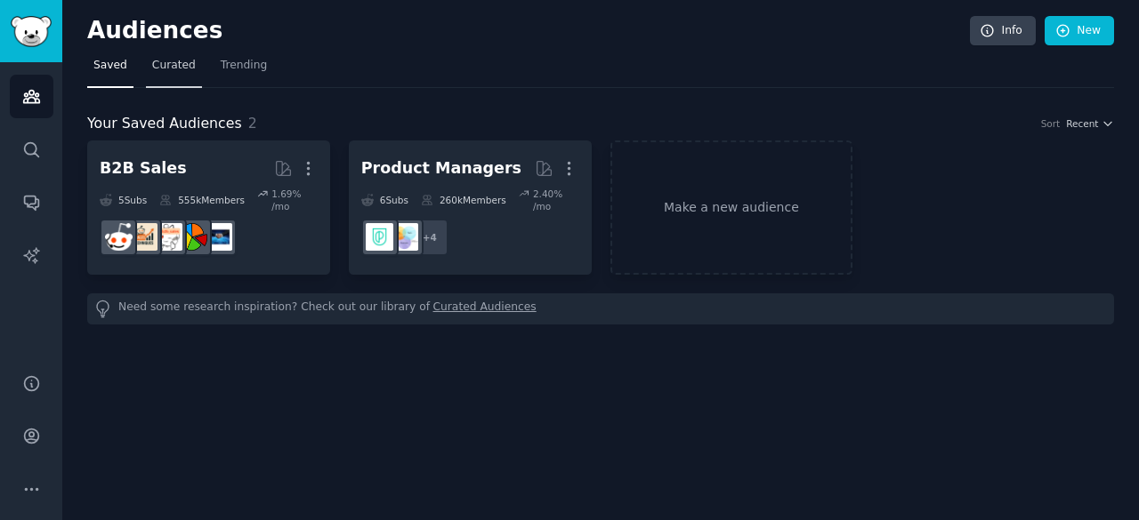
click at [162, 70] on span "Curated" at bounding box center [174, 66] width 44 height 16
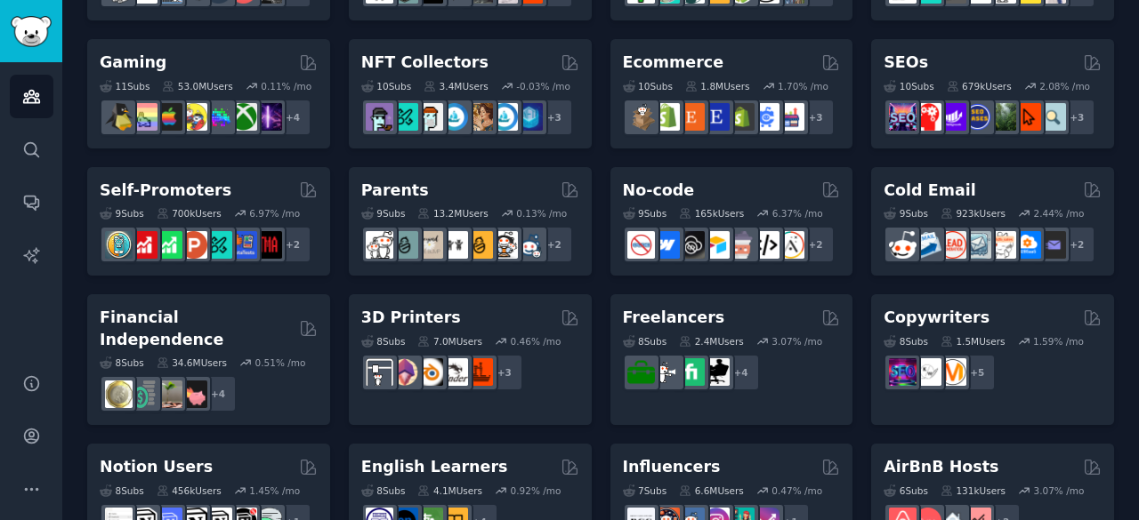
scroll to position [809, 0]
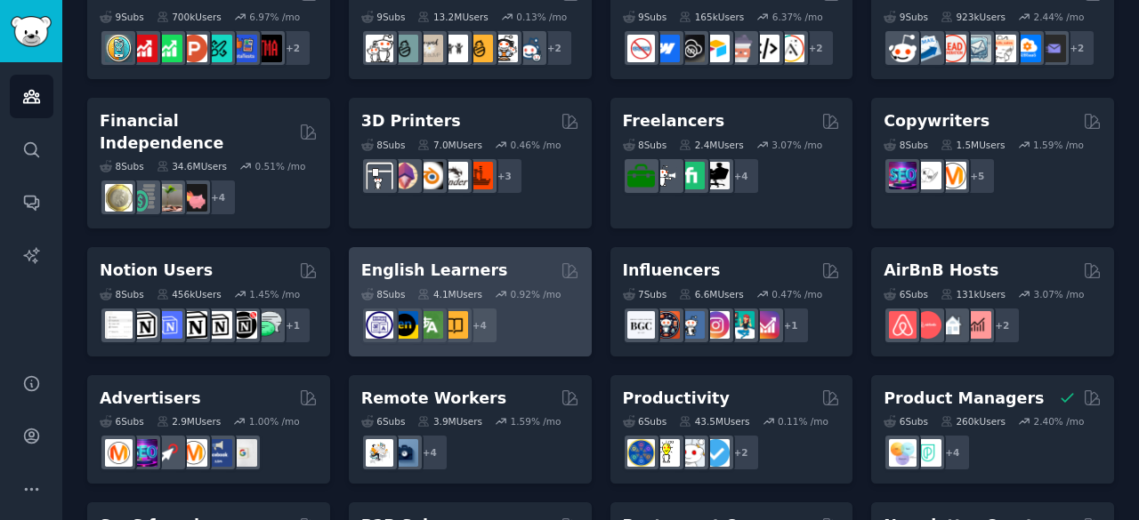
click at [529, 288] on div "0.92 % /mo" at bounding box center [536, 294] width 51 height 12
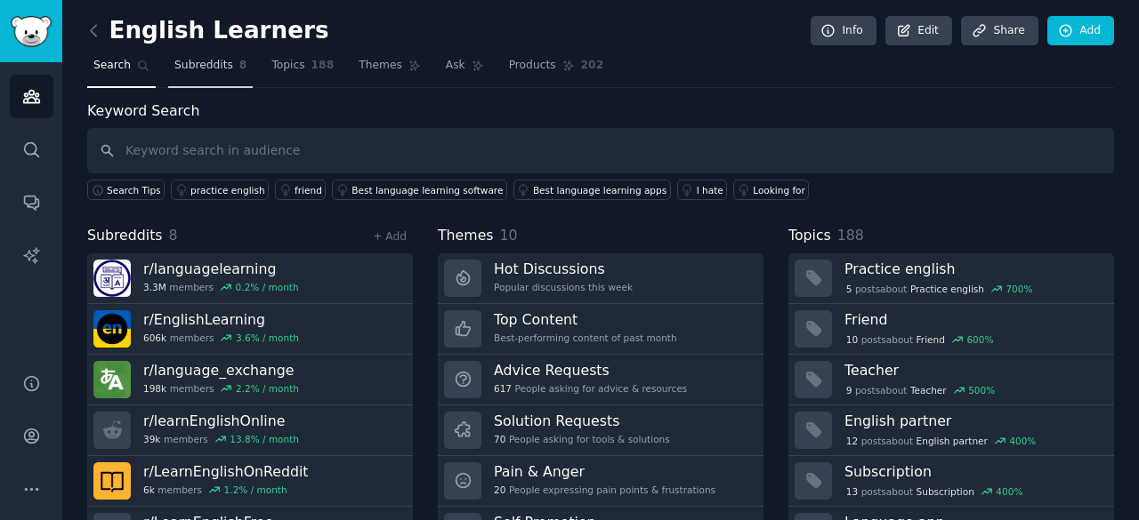
click at [222, 76] on link "Subreddits 8" at bounding box center [210, 70] width 85 height 36
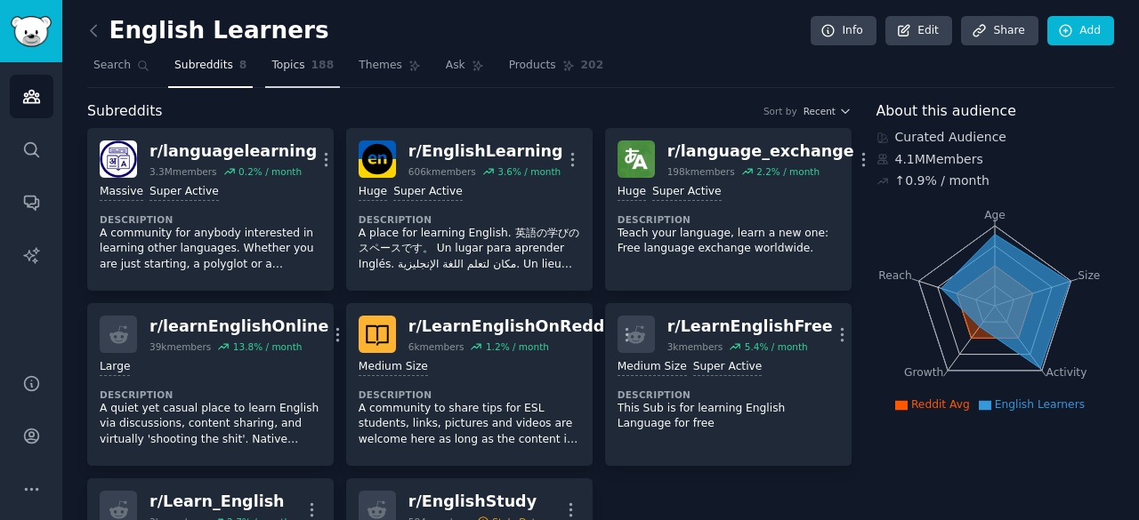
click at [311, 69] on span "188" at bounding box center [322, 66] width 23 height 16
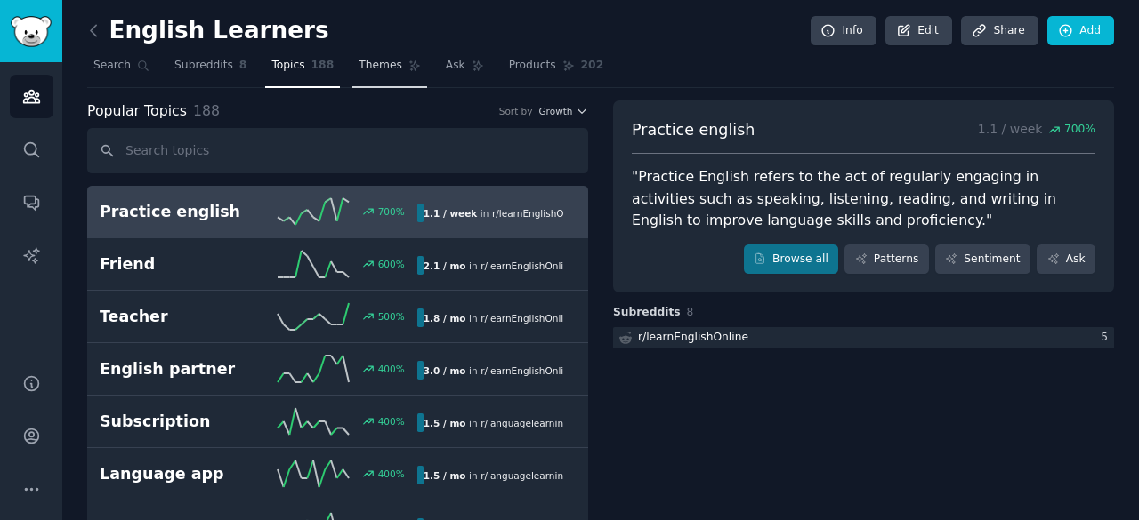
click at [358, 63] on span "Themes" at bounding box center [380, 66] width 44 height 16
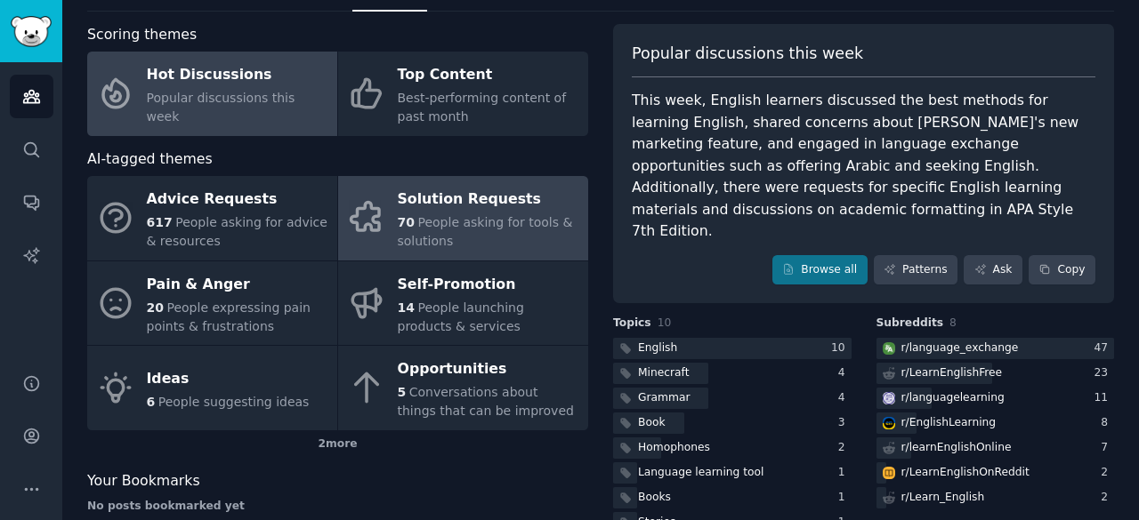
scroll to position [77, 0]
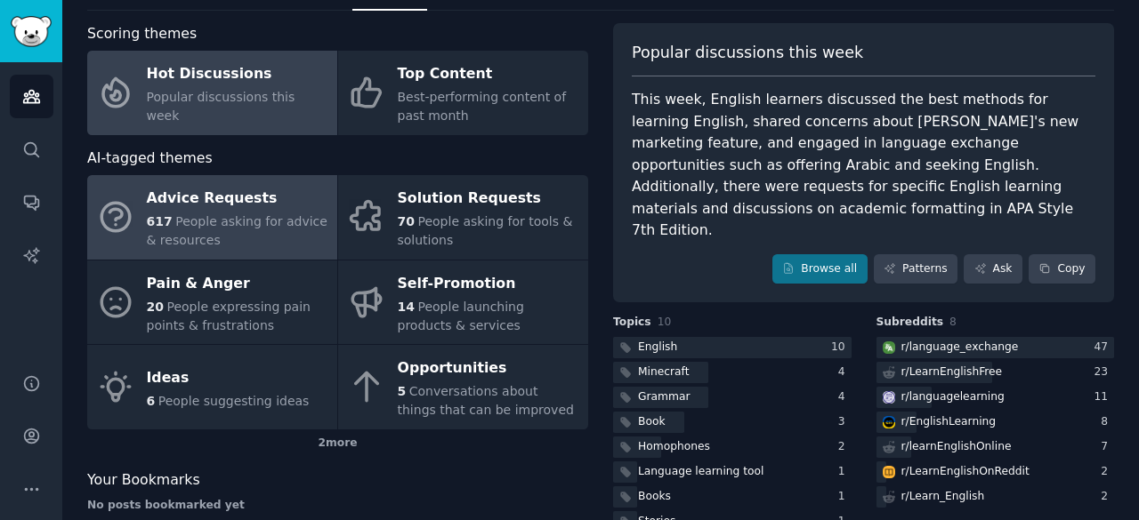
click at [243, 223] on span "People asking for advice & resources" at bounding box center [237, 230] width 181 height 33
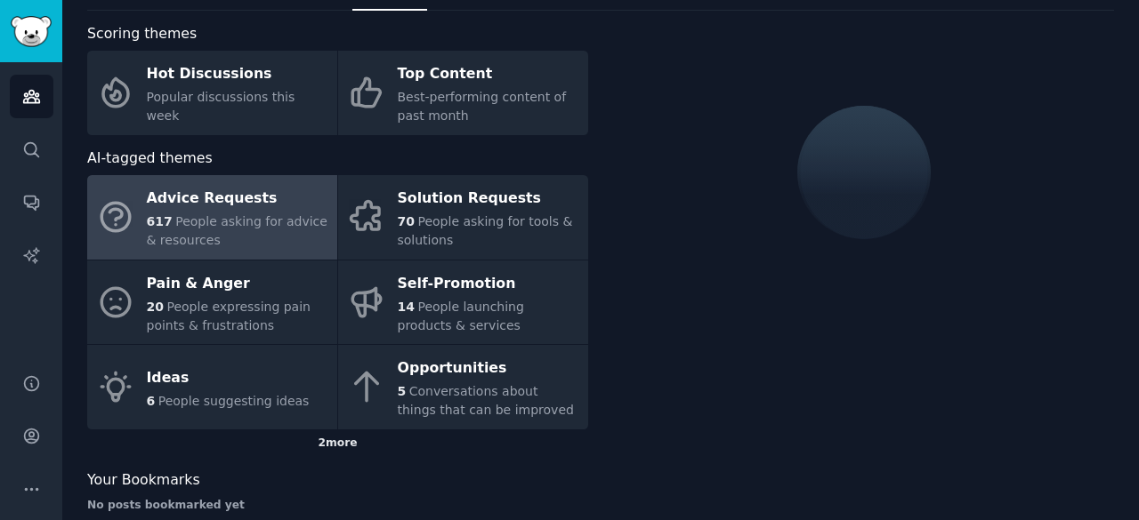
click at [334, 449] on div "2 more" at bounding box center [337, 444] width 501 height 28
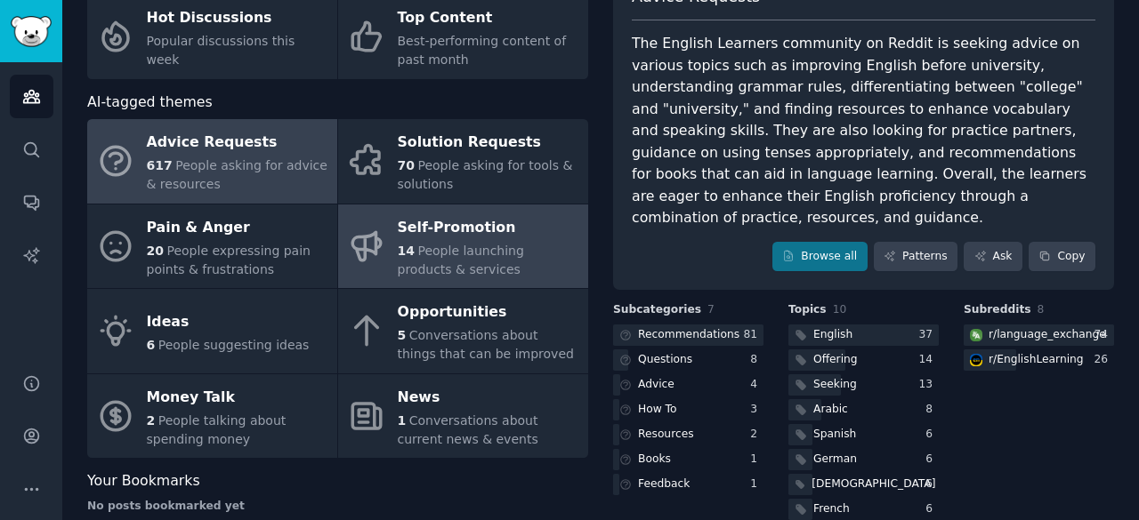
scroll to position [134, 0]
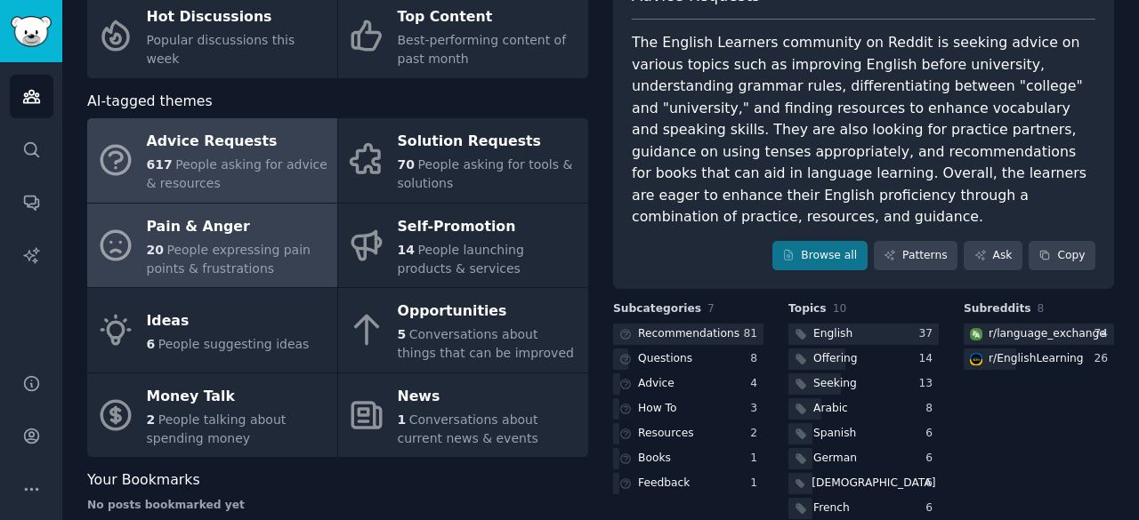
click at [215, 226] on div "Pain & Anger" at bounding box center [237, 227] width 181 height 28
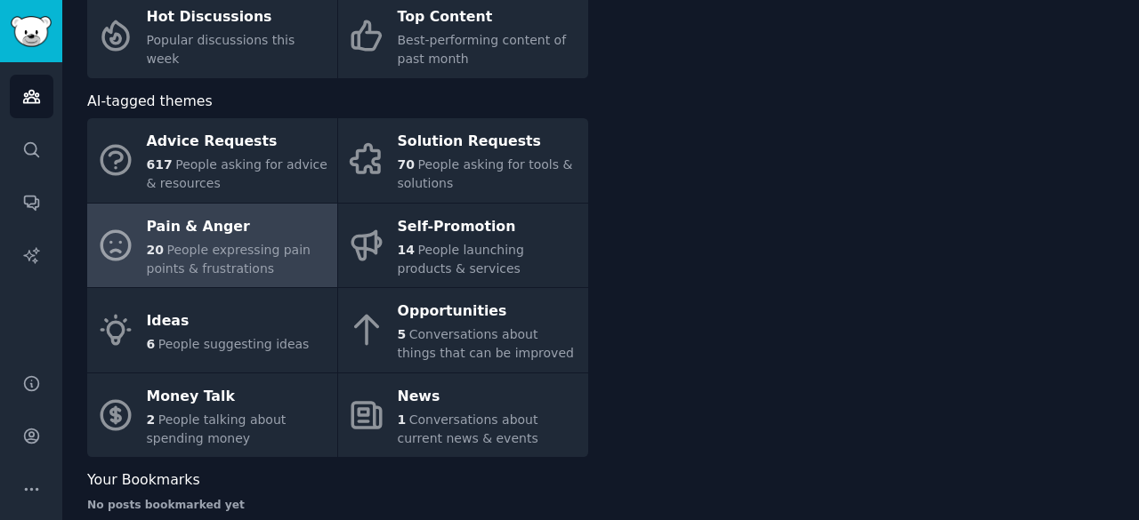
click at [215, 226] on div "Pain & Anger" at bounding box center [237, 227] width 181 height 28
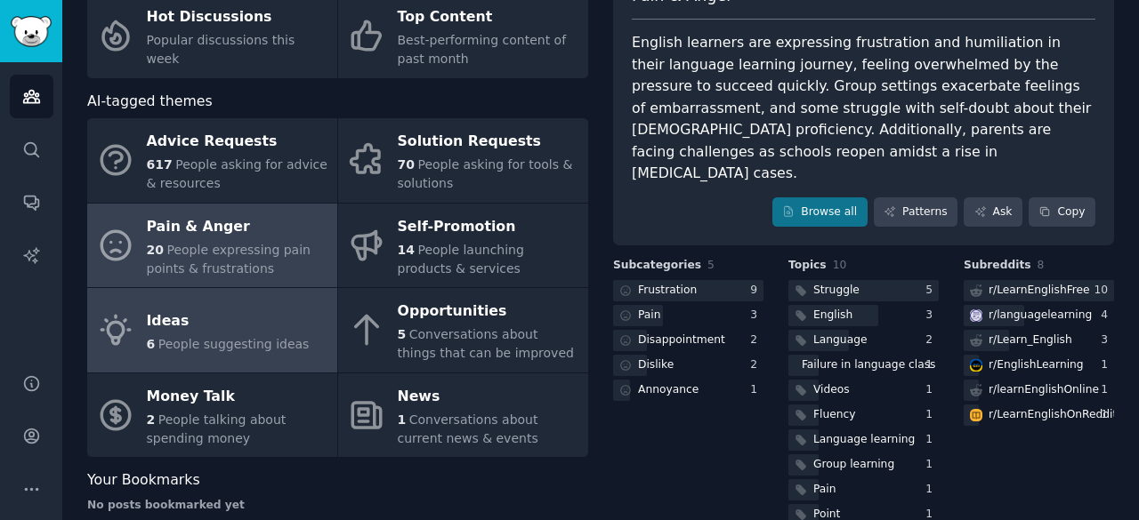
click at [236, 327] on div "Ideas" at bounding box center [228, 321] width 163 height 28
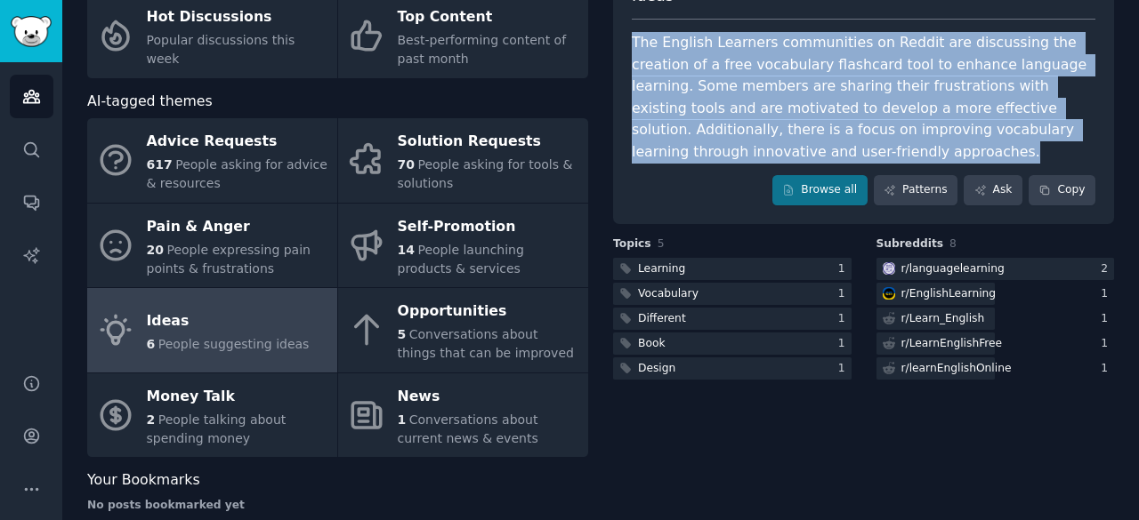
drag, startPoint x: 632, startPoint y: 42, endPoint x: 781, endPoint y: 146, distance: 182.1
click at [781, 146] on div "The English Learners communities on Reddit are discussing the creation of a fre…" at bounding box center [863, 97] width 463 height 131
copy div "The English Learners communities on Reddit are discussing the creation of a fre…"
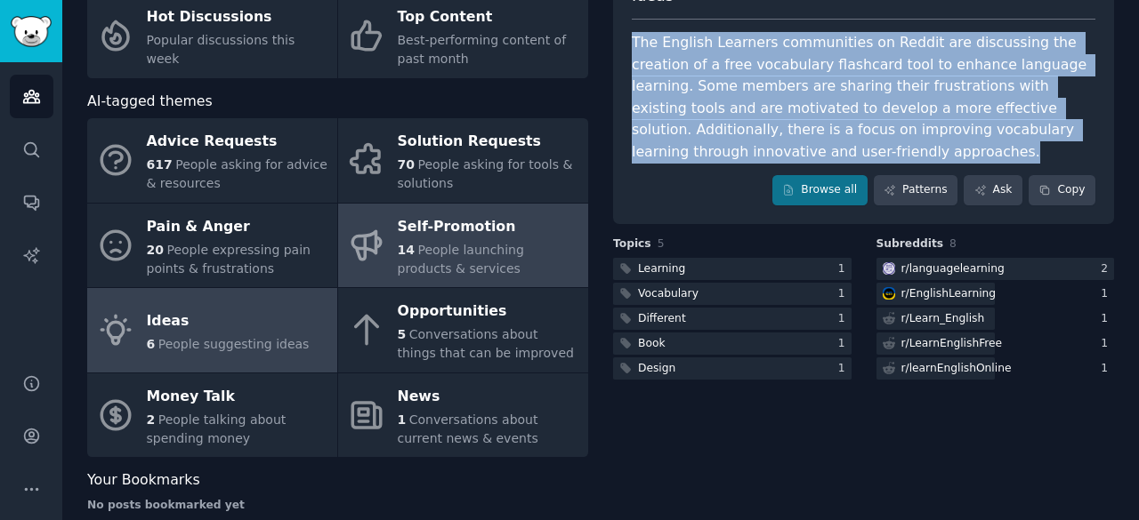
click at [477, 264] on div "14 People launching products & services" at bounding box center [488, 259] width 181 height 37
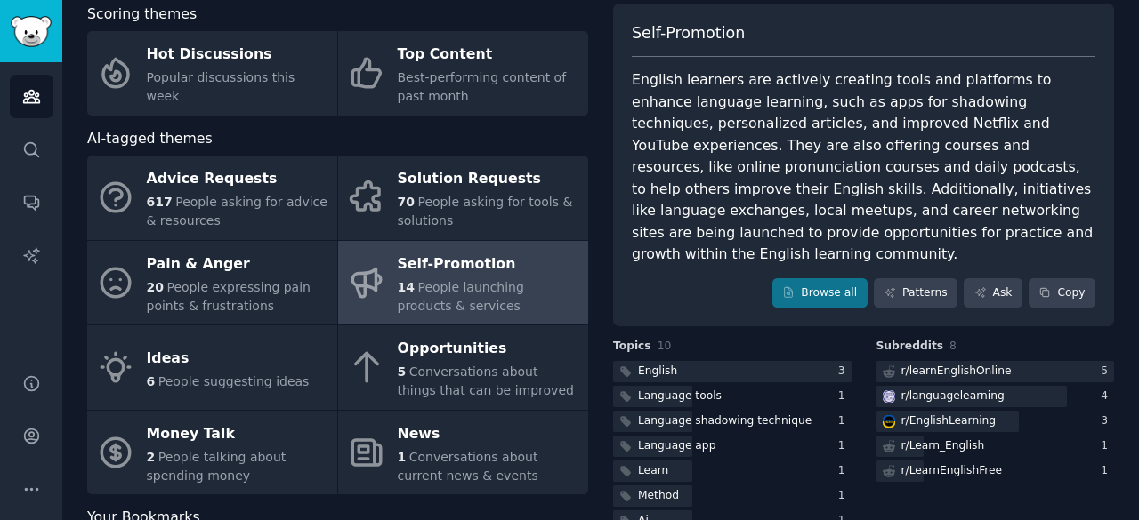
scroll to position [98, 0]
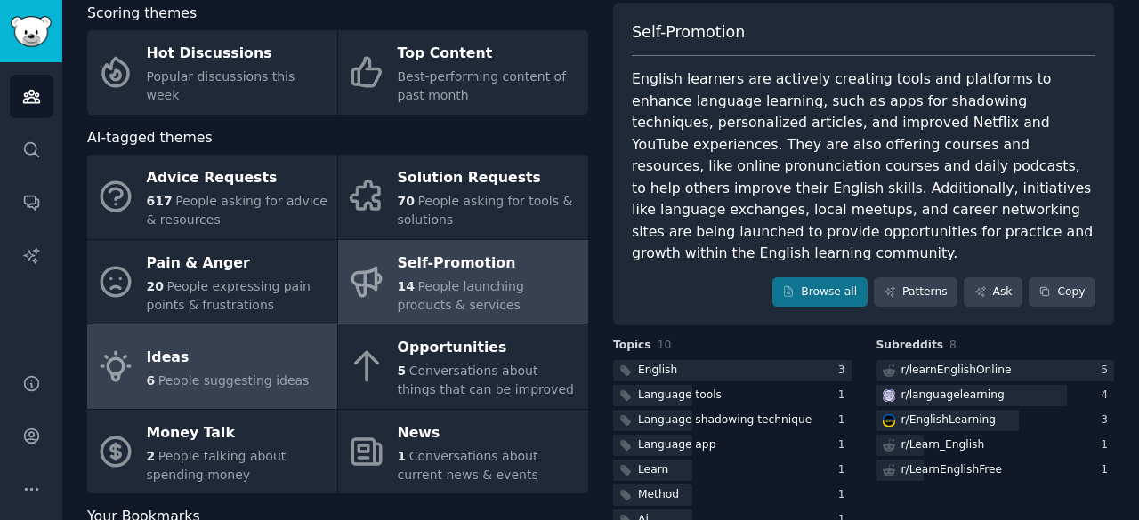
click at [235, 380] on span "People suggesting ideas" at bounding box center [233, 381] width 151 height 14
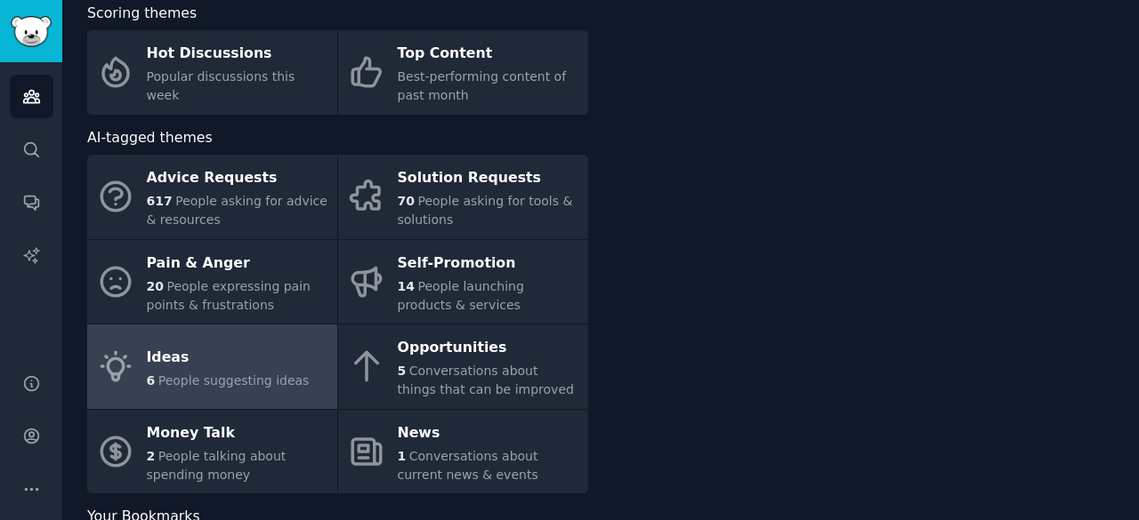
click at [235, 380] on span "People suggesting ideas" at bounding box center [233, 381] width 151 height 14
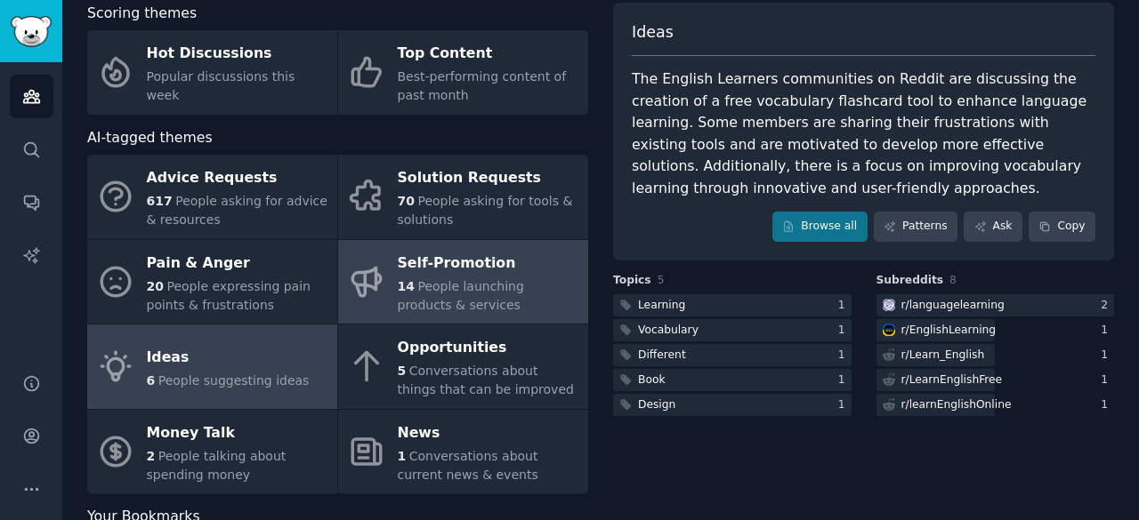
scroll to position [164, 0]
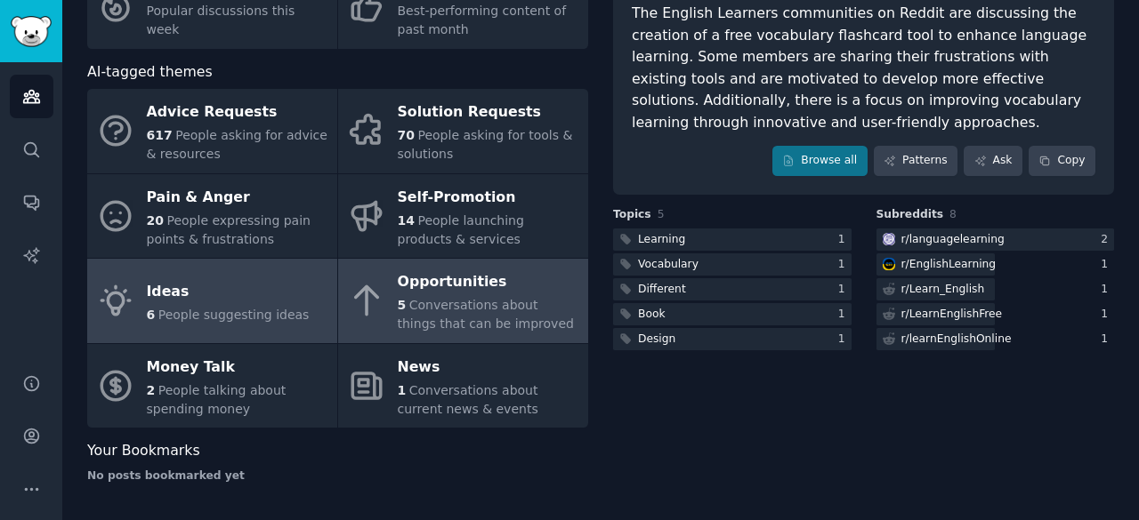
click at [536, 330] on div "5 Conversations about things that can be improved" at bounding box center [488, 314] width 181 height 37
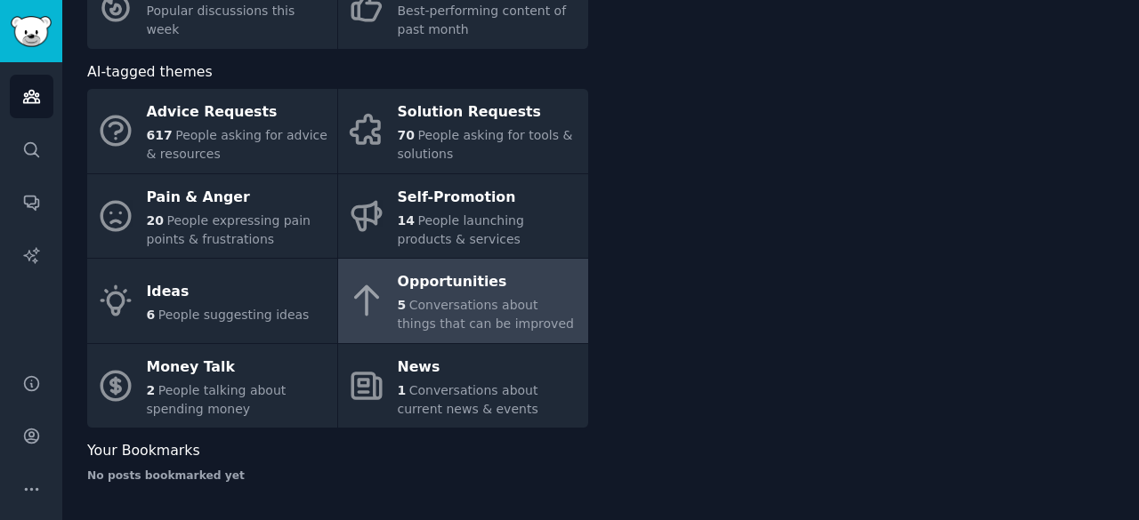
click at [536, 330] on div "5 Conversations about things that can be improved" at bounding box center [488, 314] width 181 height 37
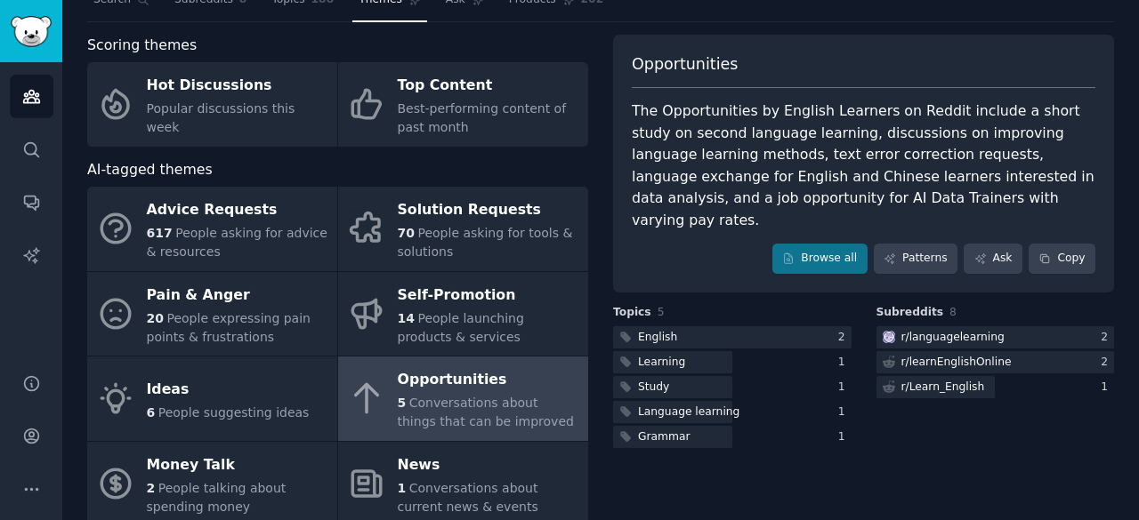
scroll to position [164, 0]
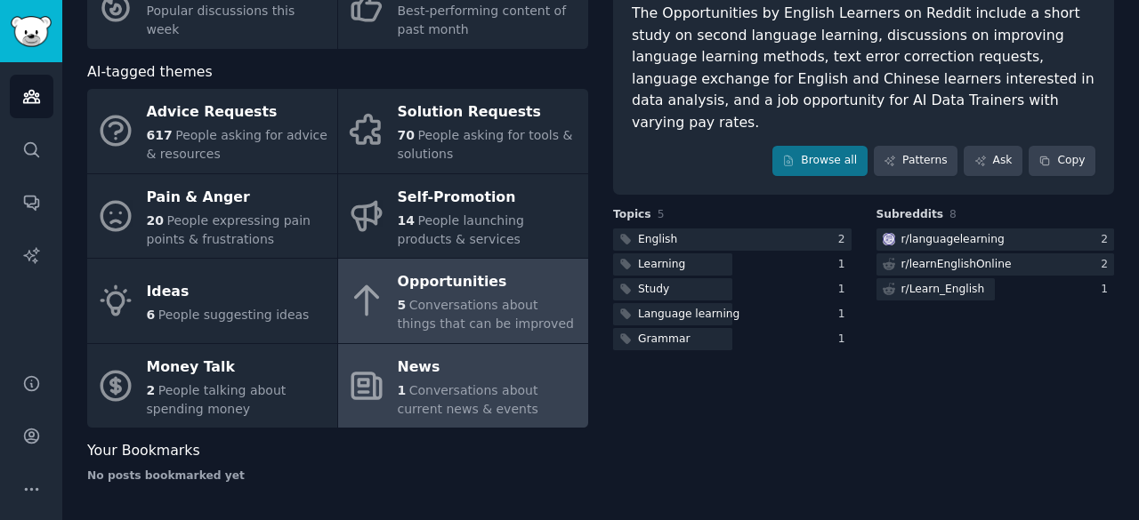
click at [442, 415] on span "Conversations about current news & events" at bounding box center [468, 399] width 141 height 33
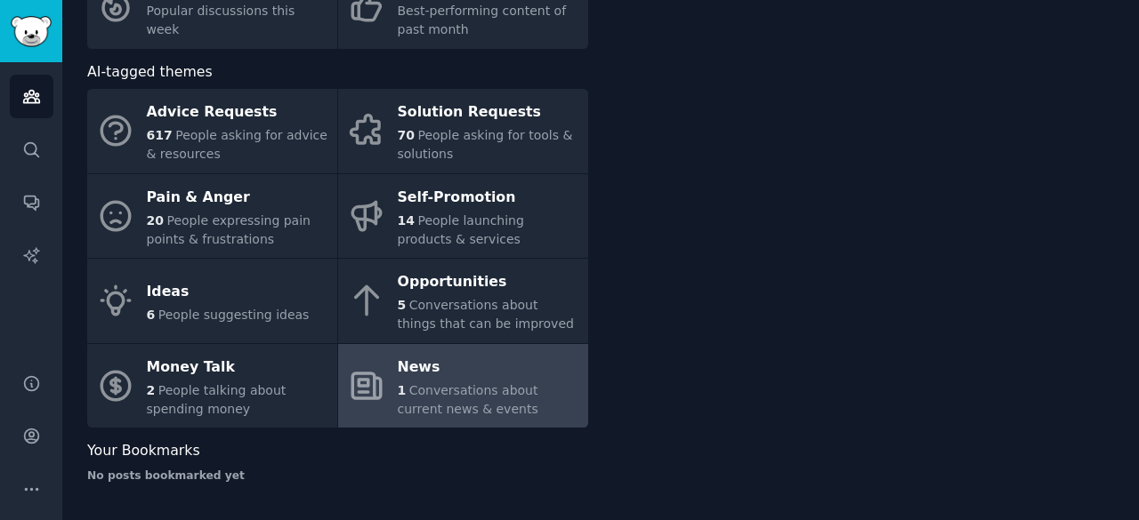
click at [442, 415] on span "Conversations about current news & events" at bounding box center [468, 399] width 141 height 33
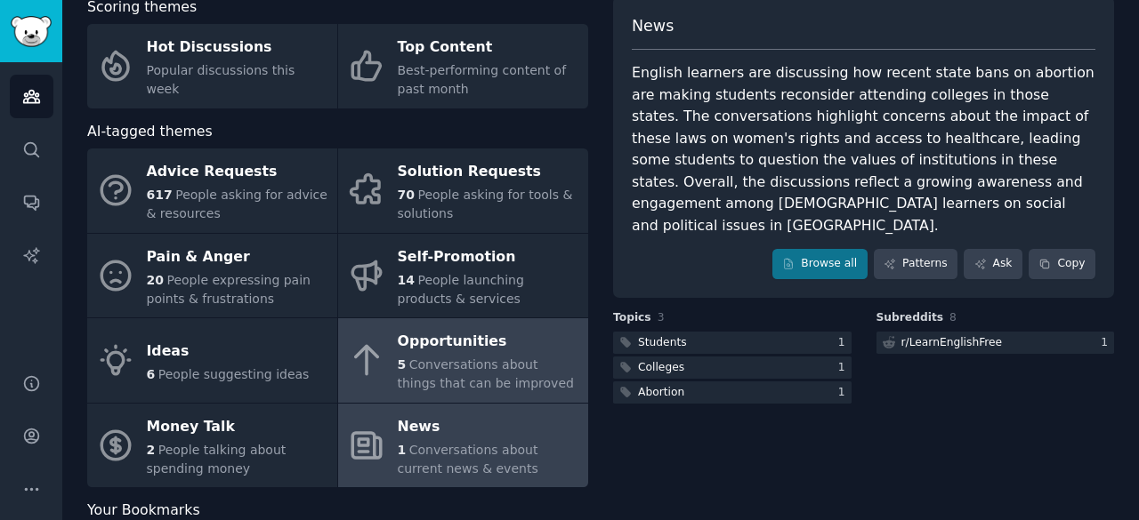
scroll to position [164, 0]
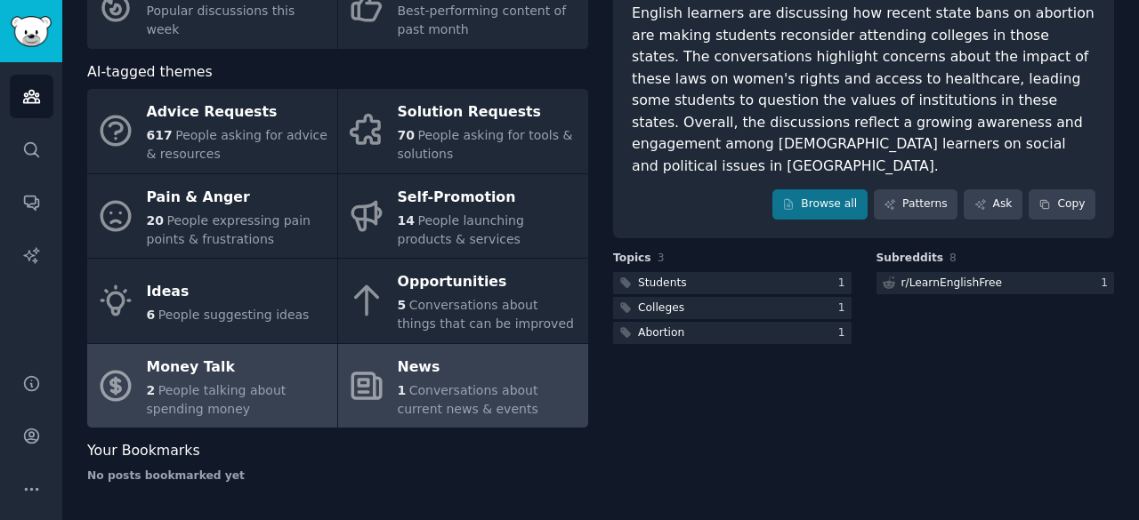
click at [208, 412] on div "2 People talking about spending money" at bounding box center [237, 400] width 181 height 37
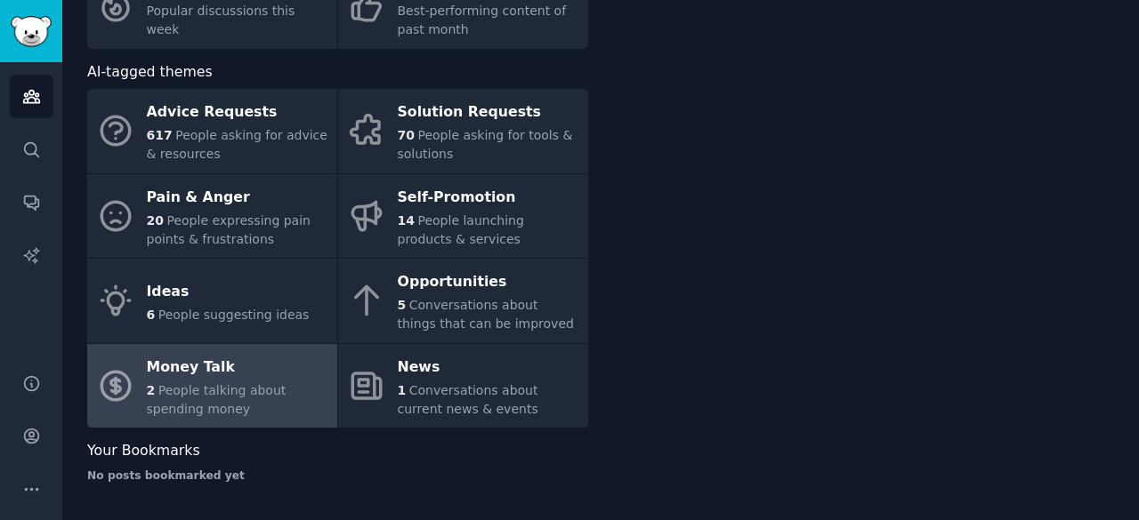
click at [208, 412] on div "2 People talking about spending money" at bounding box center [237, 400] width 181 height 37
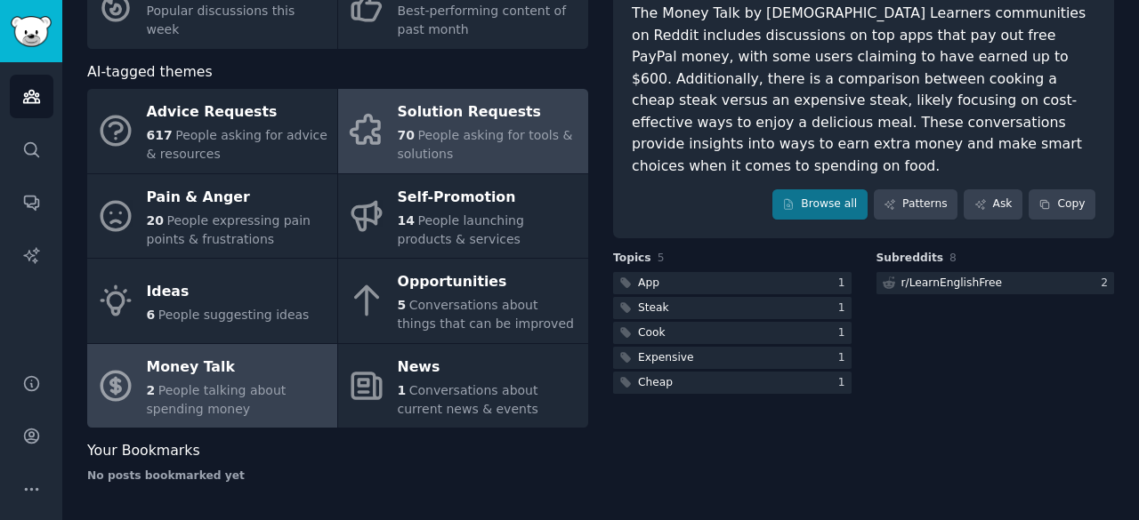
click at [537, 149] on div "70 People asking for tools & solutions" at bounding box center [488, 144] width 181 height 37
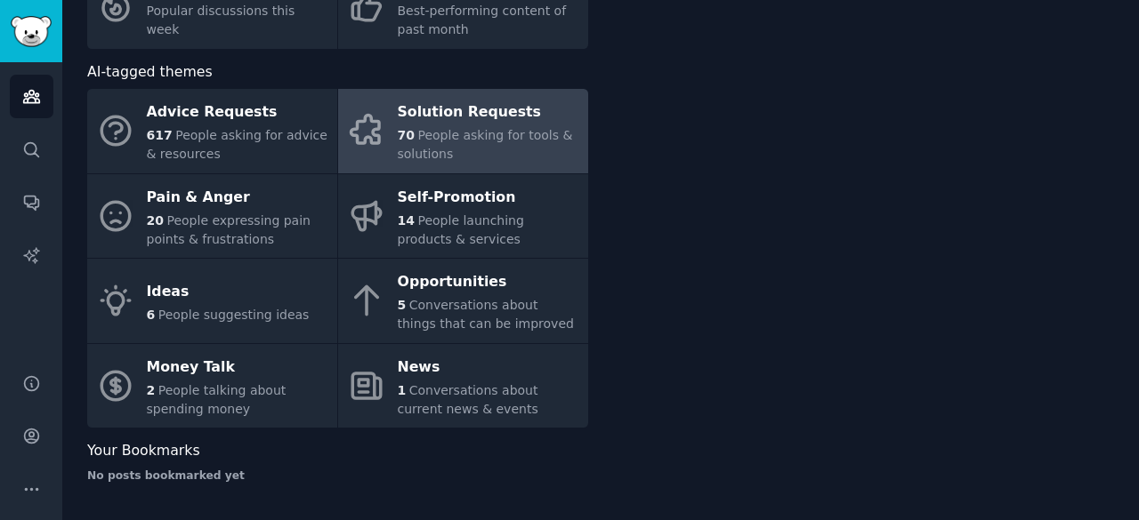
click at [537, 149] on div "70 People asking for tools & solutions" at bounding box center [488, 144] width 181 height 37
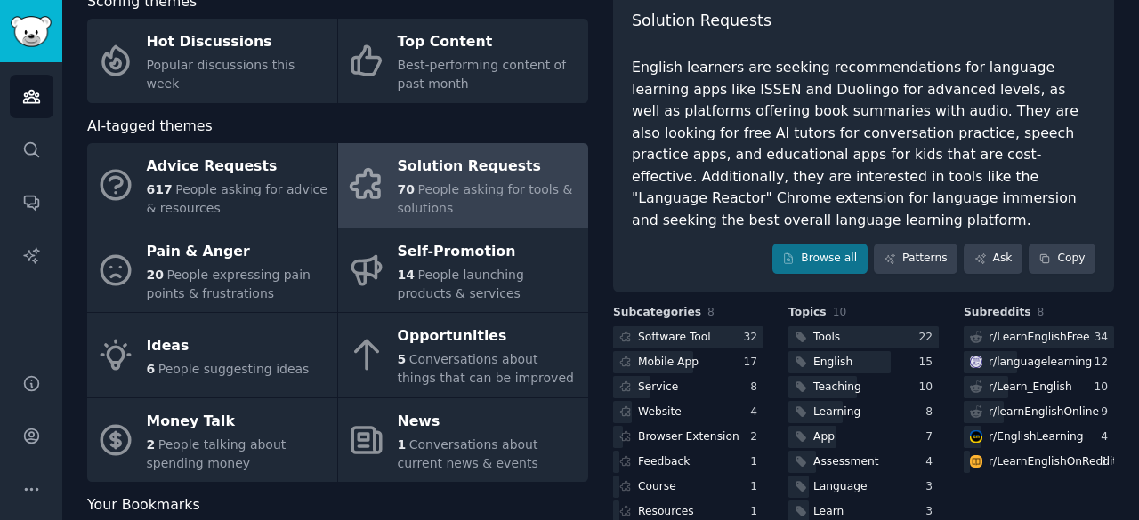
scroll to position [102, 0]
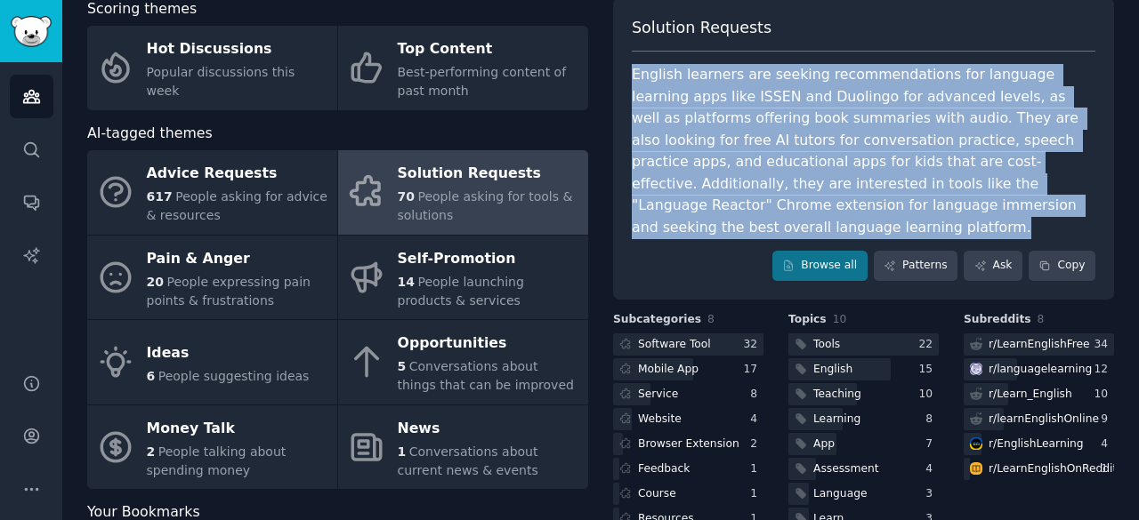
drag, startPoint x: 632, startPoint y: 75, endPoint x: 1011, endPoint y: 199, distance: 398.9
click at [1011, 199] on div "English learners are seeking recommendations for language learning apps like IS…" at bounding box center [863, 151] width 463 height 174
click at [842, 251] on link "Browse all" at bounding box center [819, 266] width 95 height 30
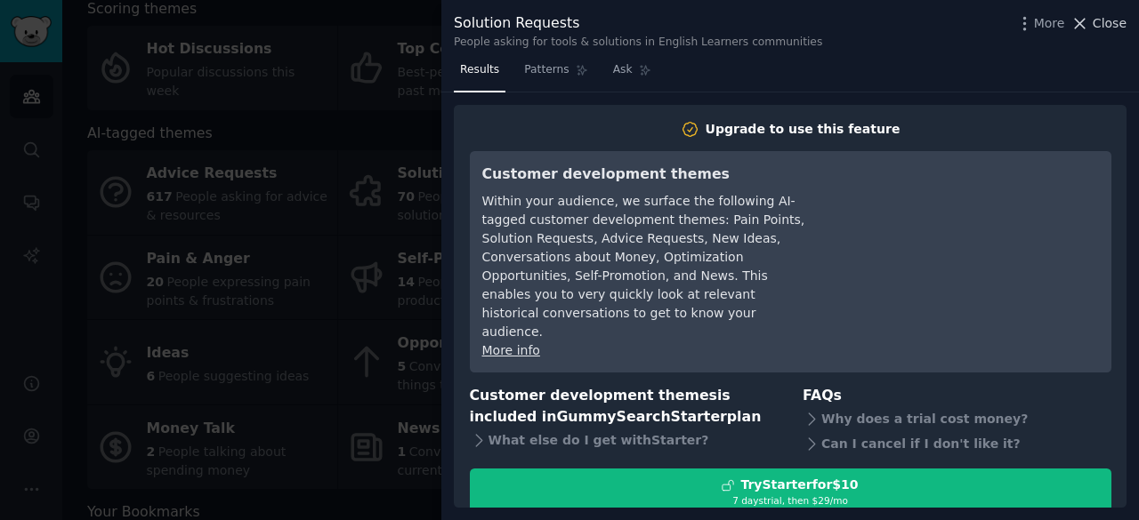
click at [1100, 28] on span "Close" at bounding box center [1109, 23] width 34 height 19
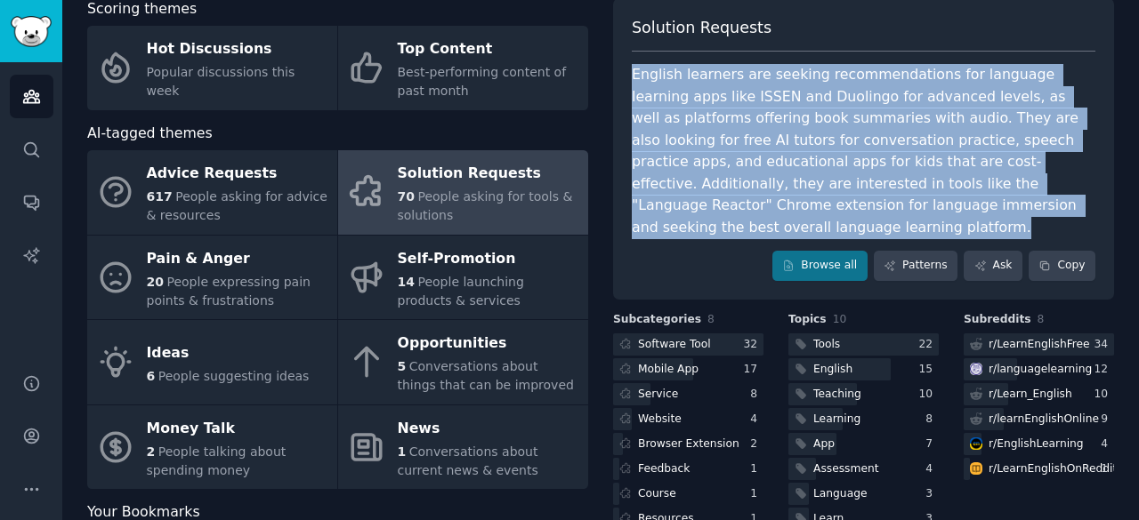
click at [848, 119] on div "English learners are seeking recommendations for language learning apps like IS…" at bounding box center [863, 151] width 463 height 174
drag, startPoint x: 633, startPoint y: 70, endPoint x: 1011, endPoint y: 197, distance: 397.8
click at [1011, 197] on div "English learners are seeking recommendations for language learning apps like IS…" at bounding box center [863, 151] width 463 height 174
copy div "nglish learners are seeking recommendations for language learning apps like ISS…"
drag, startPoint x: 632, startPoint y: 71, endPoint x: 1037, endPoint y: 198, distance: 424.3
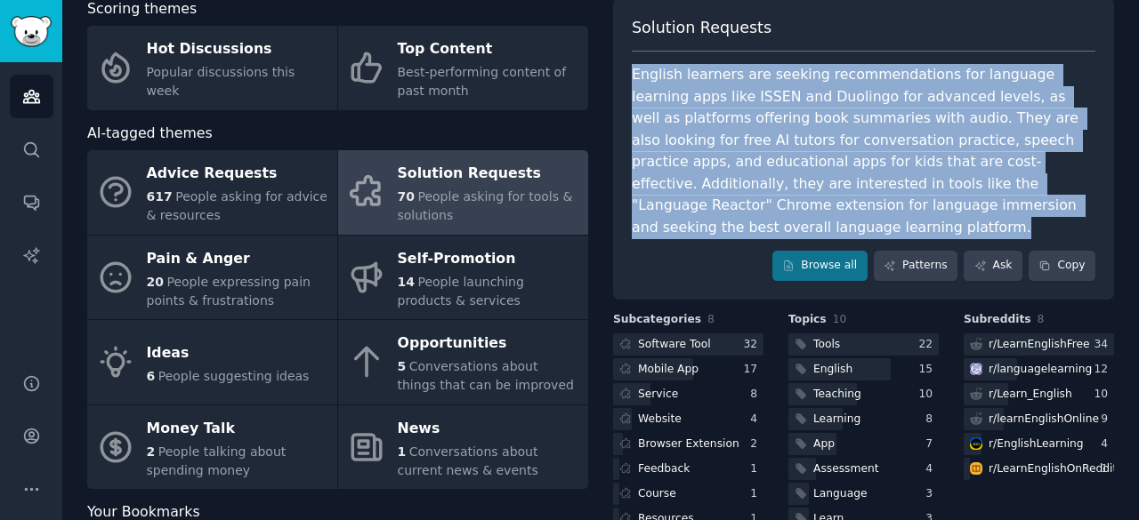
click at [1037, 198] on div "English learners are seeking recommendations for language learning apps like IS…" at bounding box center [863, 151] width 463 height 174
copy div "English learners are seeking recommendations for language learning apps like IS…"
